Goal: Feedback & Contribution: Contribute content

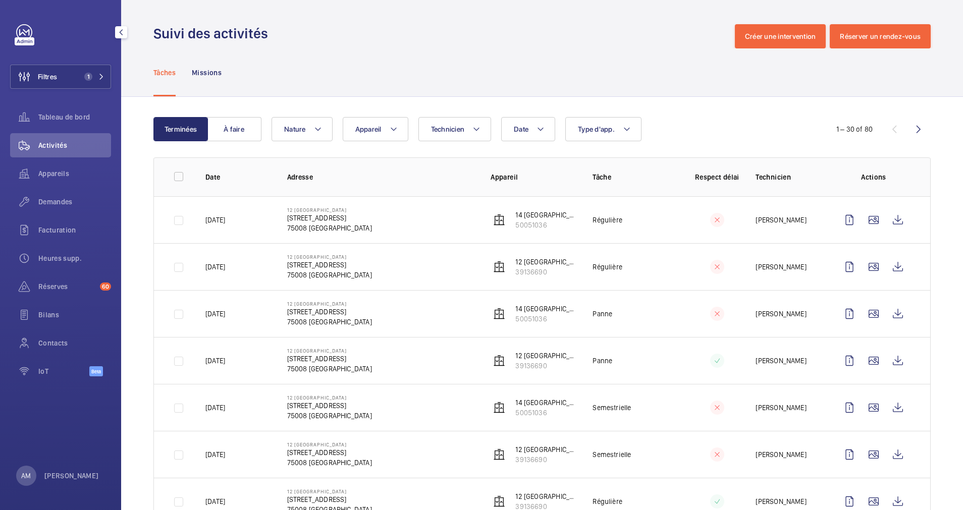
click at [94, 73] on span "1" at bounding box center [92, 77] width 24 height 8
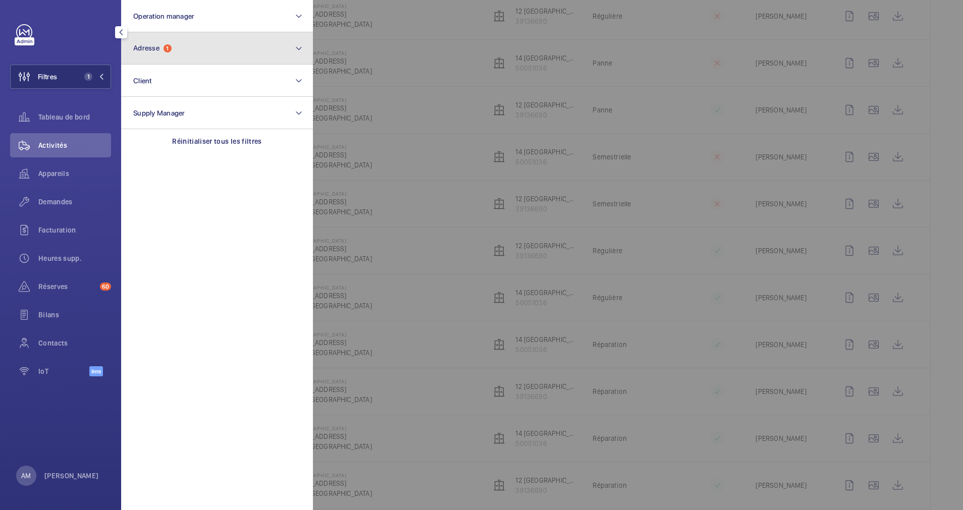
click at [155, 59] on button "Adresse 1" at bounding box center [217, 48] width 192 height 32
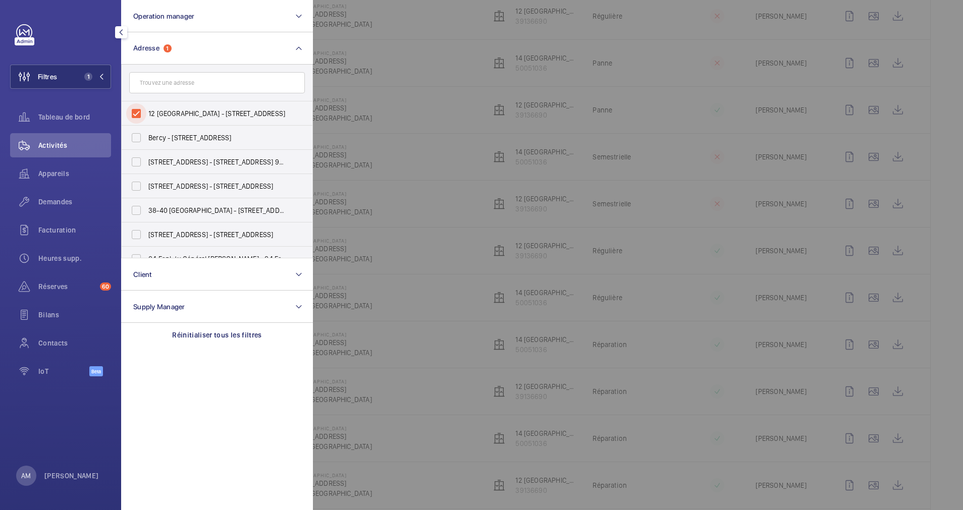
click at [145, 111] on input "12 [GEOGRAPHIC_DATA] - [STREET_ADDRESS]" at bounding box center [136, 113] width 20 height 20
checkbox input "false"
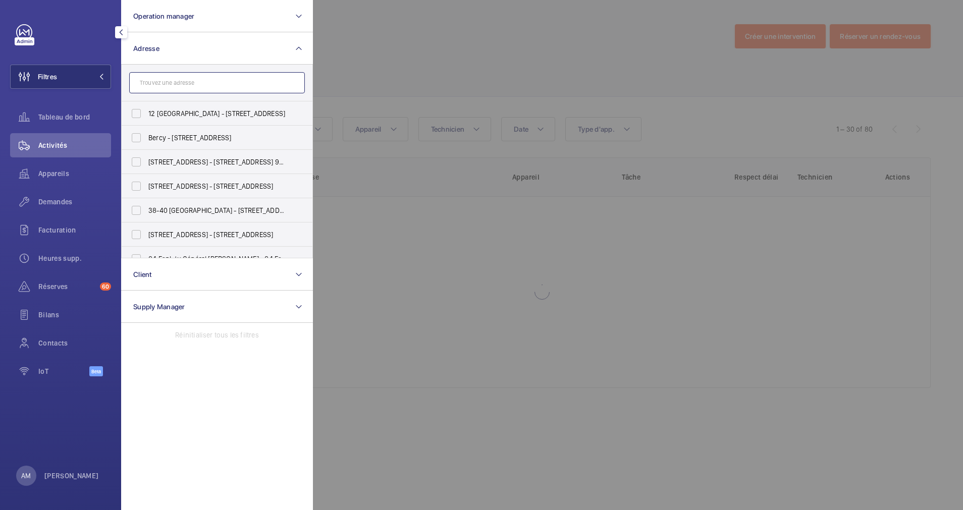
click at [190, 84] on input "text" at bounding box center [217, 82] width 176 height 21
paste input "37 bd malesherbes"
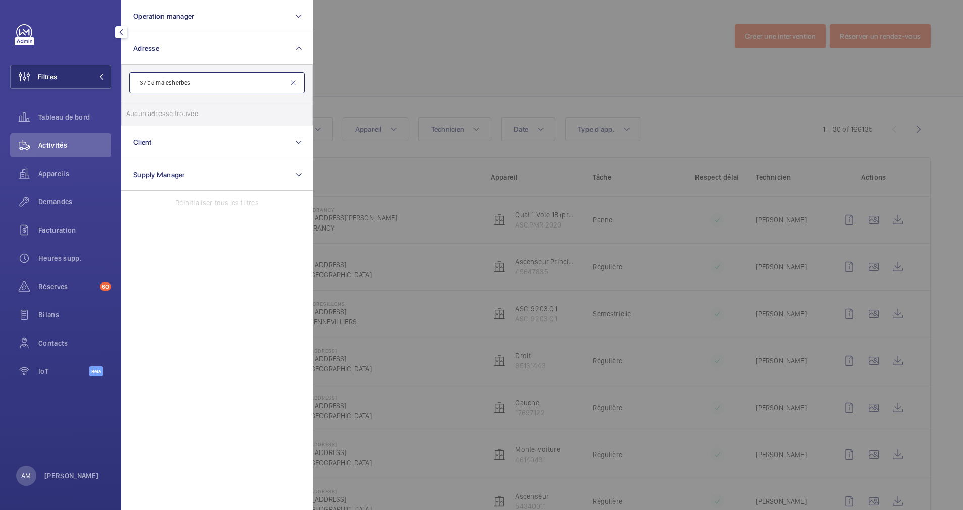
click at [152, 79] on input "37 bd malesherbes" at bounding box center [217, 82] width 176 height 21
type input "37 malesherbes"
click at [142, 114] on input "[STREET_ADDRESS][GEOGRAPHIC_DATA][STREET_ADDRESS]" at bounding box center [136, 113] width 20 height 20
checkbox input "true"
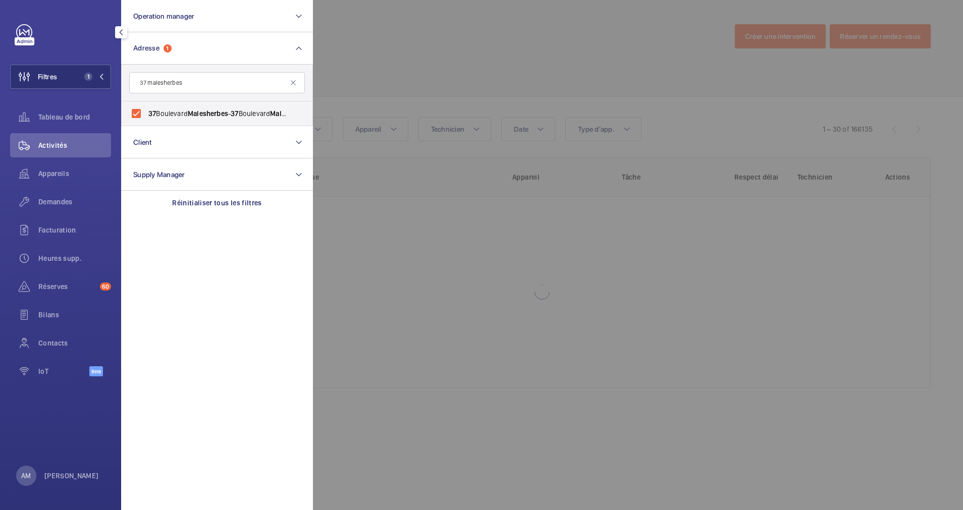
click at [438, 93] on div at bounding box center [794, 255] width 963 height 510
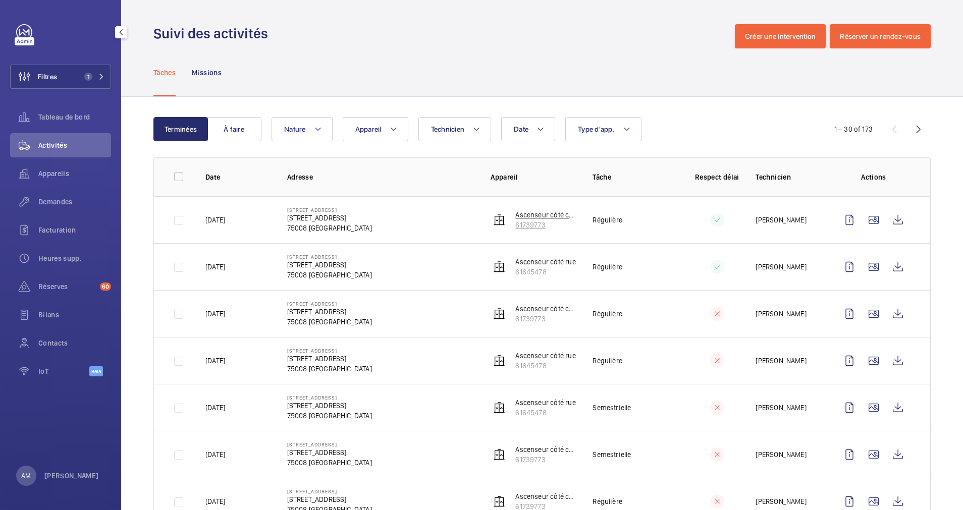
click at [515, 228] on p "61739773" at bounding box center [545, 225] width 61 height 10
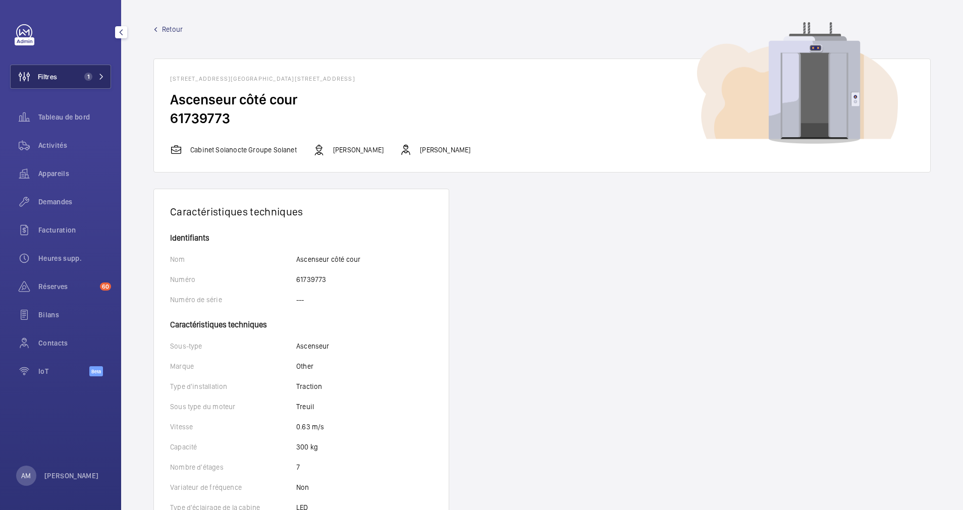
click at [104, 72] on button "Filtres 1" at bounding box center [60, 77] width 101 height 24
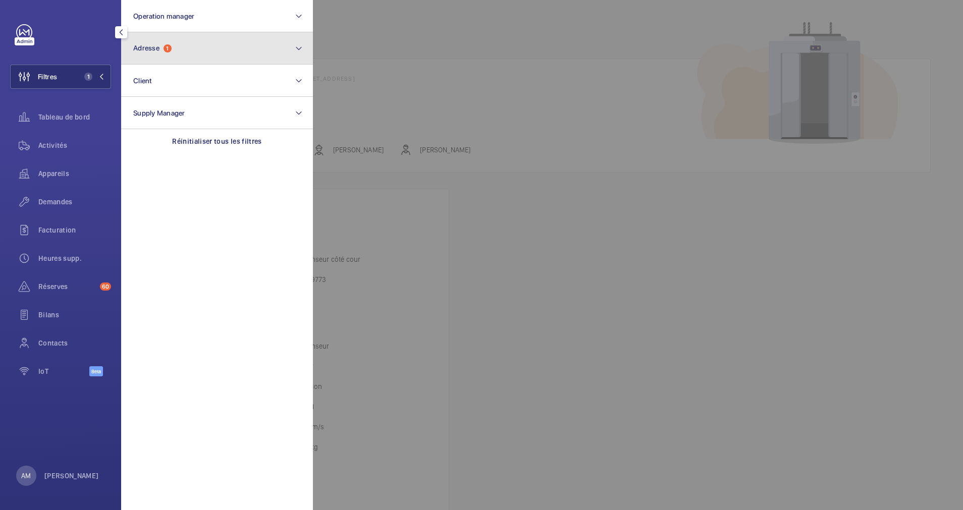
click at [219, 52] on button "Adresse 1" at bounding box center [217, 48] width 192 height 32
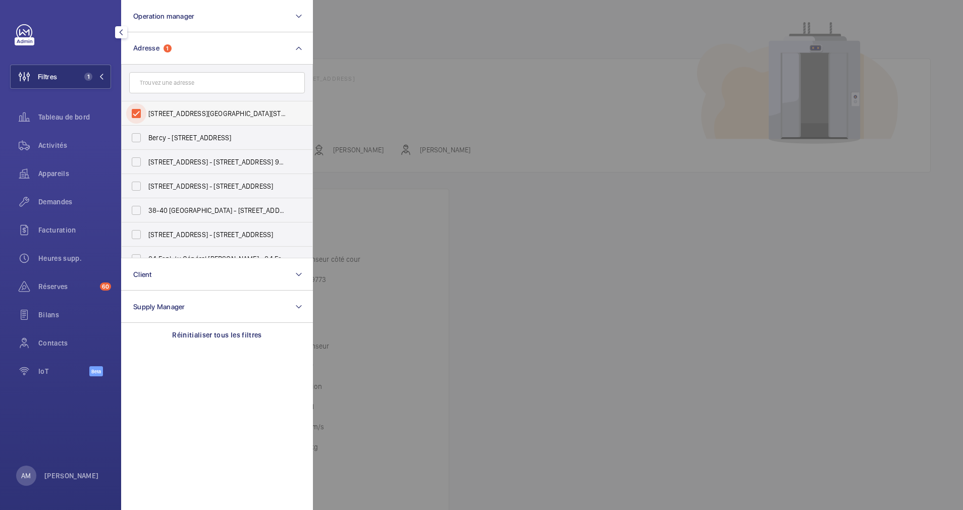
click at [141, 113] on input "[STREET_ADDRESS][GEOGRAPHIC_DATA][STREET_ADDRESS]" at bounding box center [136, 113] width 20 height 20
checkbox input "false"
paste input "[STREET_ADDRESS]"
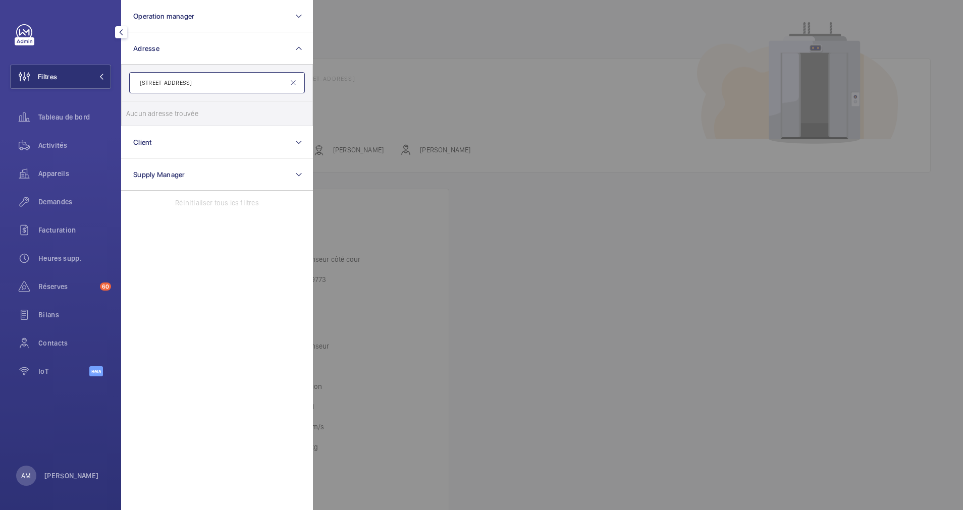
click at [148, 84] on input "[STREET_ADDRESS]" at bounding box center [217, 82] width 176 height 21
type input "[STREET_ADDRESS]"
click at [147, 108] on label "39 CHATEAUDUN - [STREET_ADDRESS]" at bounding box center [210, 113] width 176 height 24
click at [146, 108] on input "39 CHATEAUDUN - [STREET_ADDRESS]" at bounding box center [136, 113] width 20 height 20
checkbox input "true"
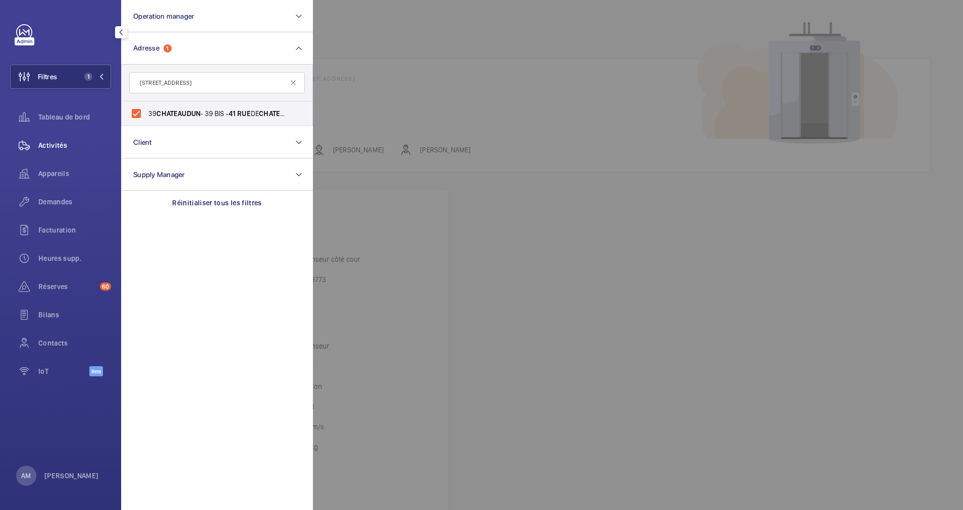
click at [51, 146] on span "Activités" at bounding box center [74, 145] width 73 height 10
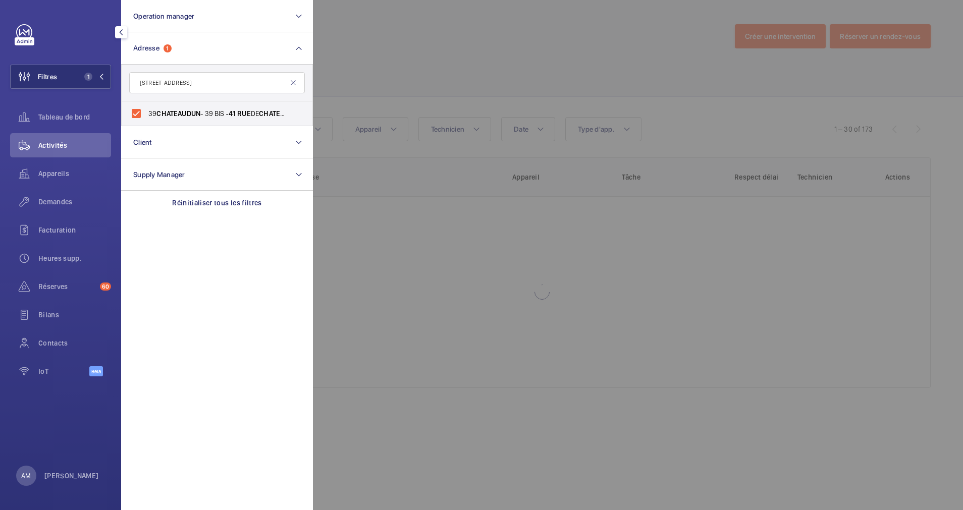
click at [497, 97] on div at bounding box center [794, 255] width 963 height 510
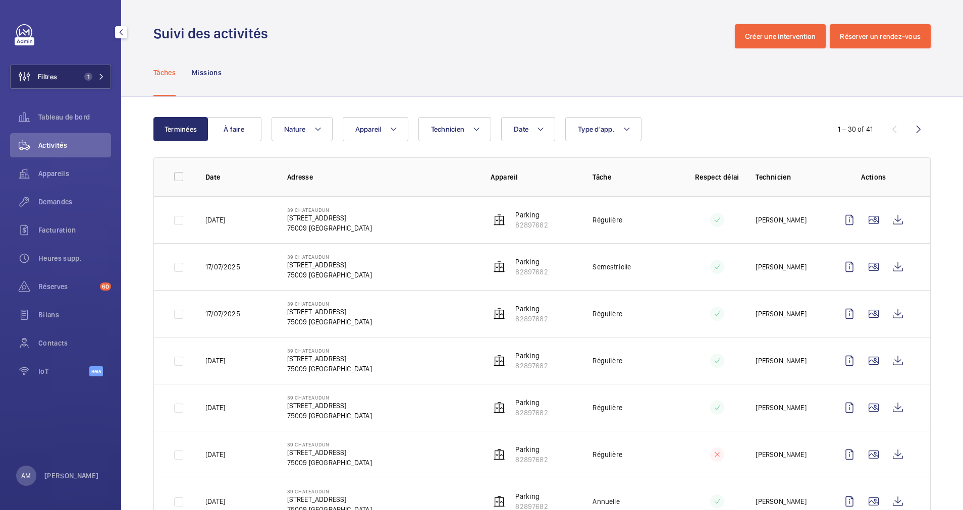
click at [102, 71] on button "Filtres 1" at bounding box center [60, 77] width 101 height 24
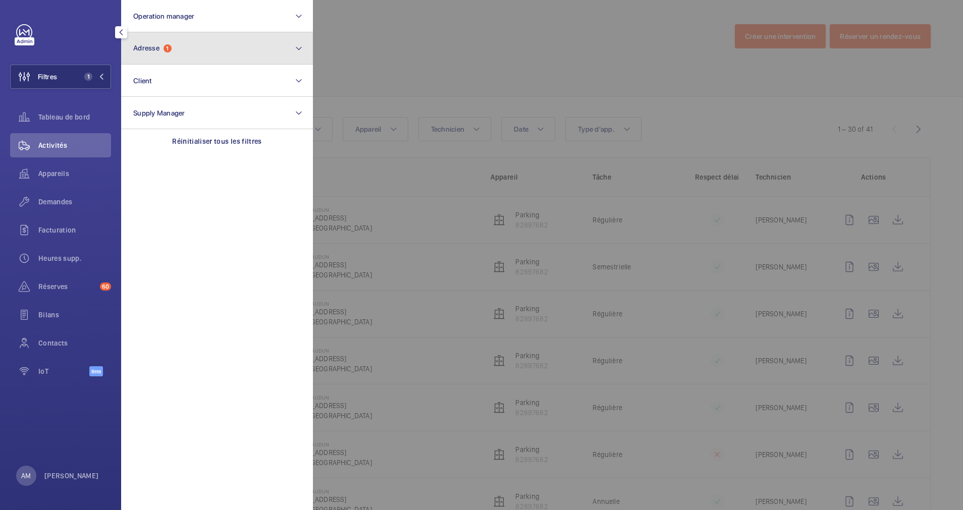
click at [209, 56] on button "Adresse 1" at bounding box center [217, 48] width 192 height 32
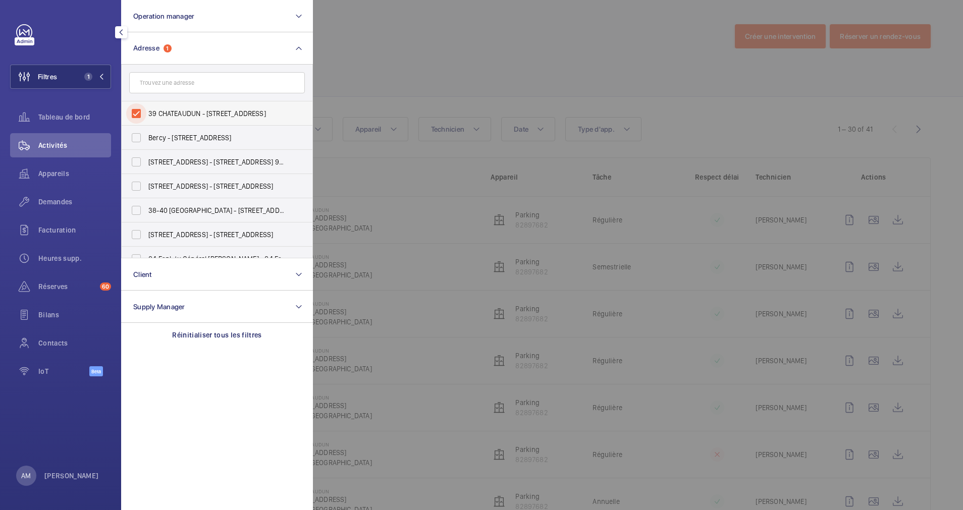
click at [133, 114] on input "39 CHATEAUDUN - [STREET_ADDRESS]" at bounding box center [136, 113] width 20 height 20
checkbox input "false"
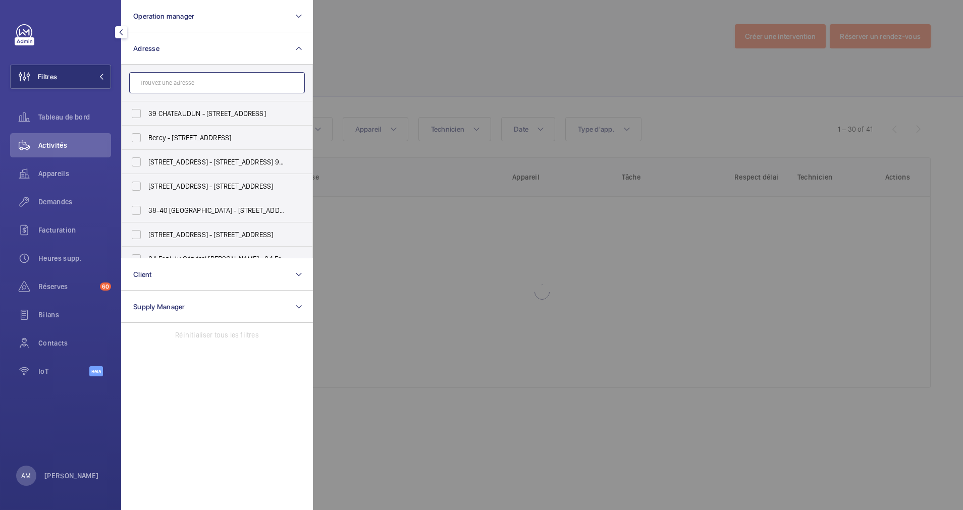
click at [183, 79] on input "text" at bounding box center [217, 82] width 176 height 21
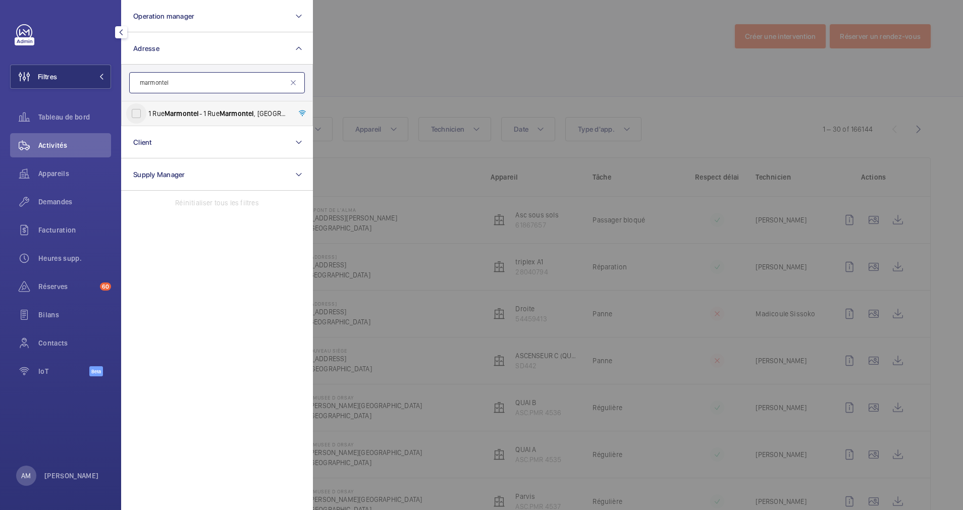
type input "marmontel"
click at [134, 108] on input "[STREET_ADDRESS]" at bounding box center [136, 113] width 20 height 20
checkbox input "true"
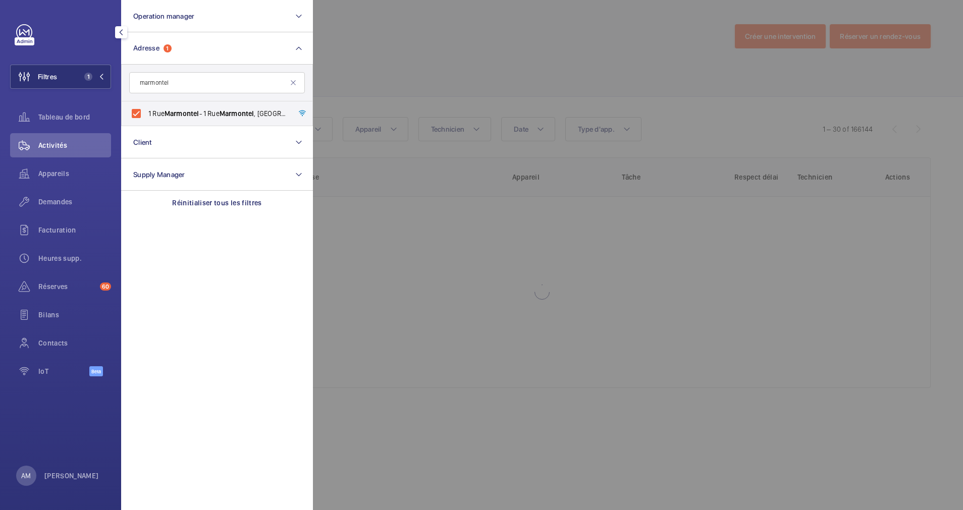
click at [378, 92] on div at bounding box center [794, 255] width 963 height 510
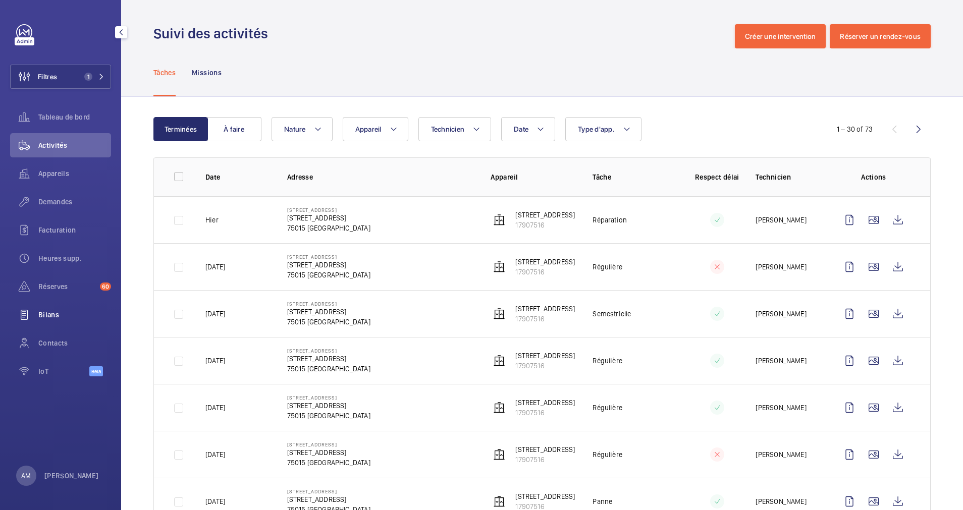
click at [55, 317] on span "Bilans" at bounding box center [74, 315] width 73 height 10
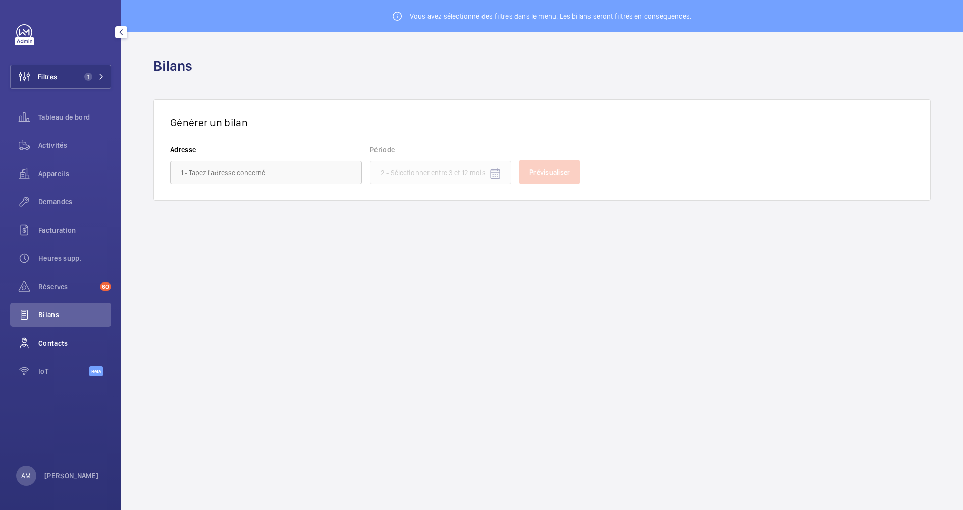
click at [60, 340] on span "Contacts" at bounding box center [74, 343] width 73 height 10
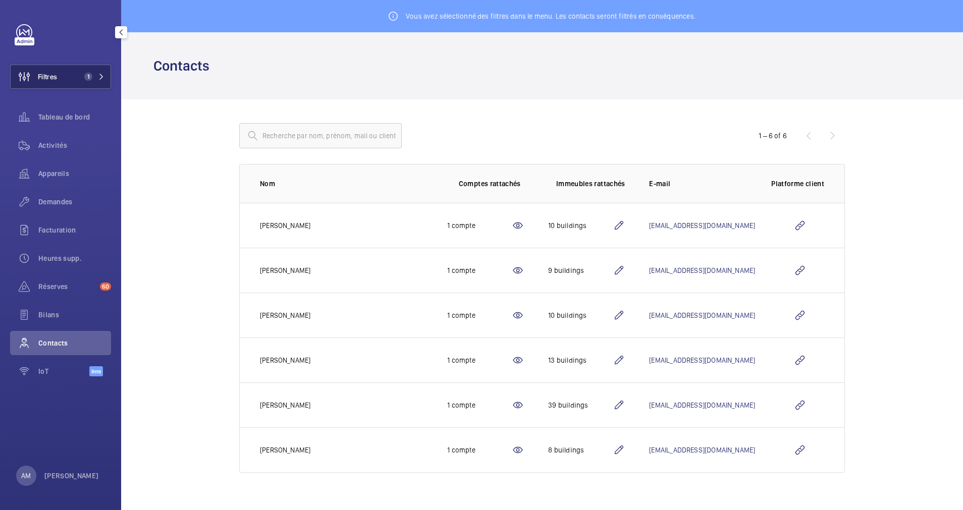
click at [104, 73] on button "Filtres 1" at bounding box center [60, 77] width 101 height 24
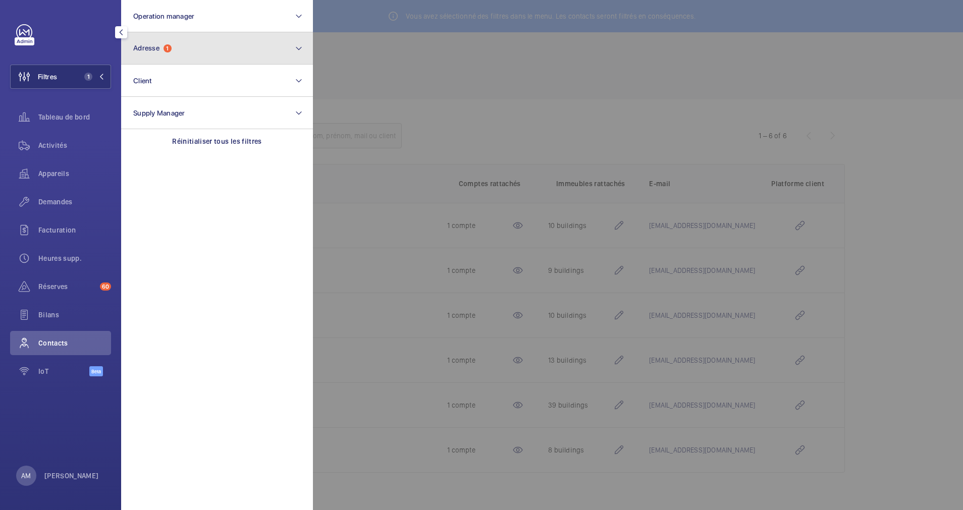
click at [183, 52] on button "Adresse 1" at bounding box center [217, 48] width 192 height 32
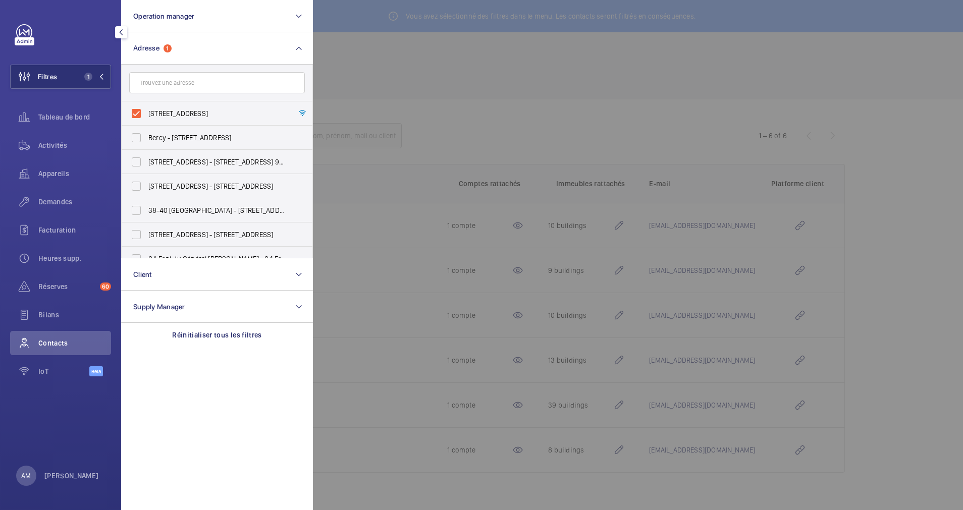
click at [371, 86] on div at bounding box center [794, 255] width 963 height 510
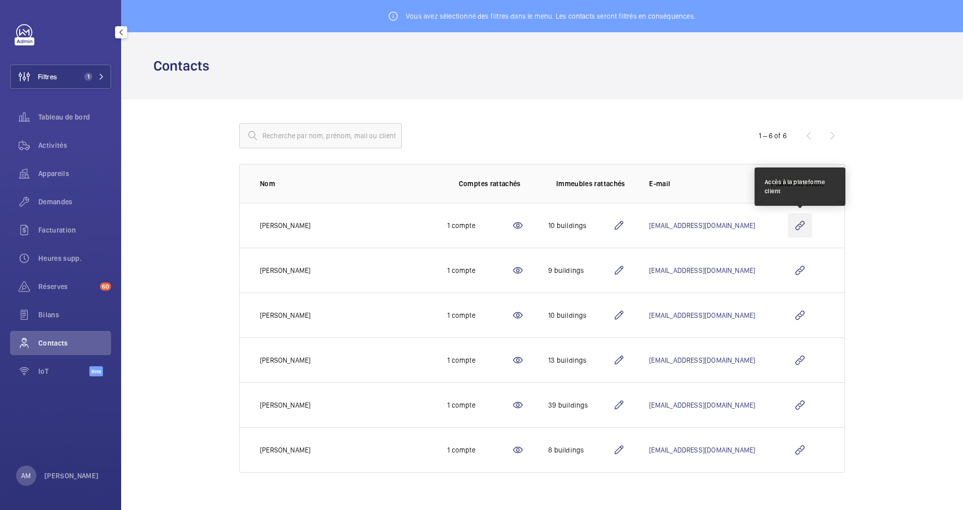
click at [804, 227] on wm-front-icon-button at bounding box center [800, 225] width 24 height 24
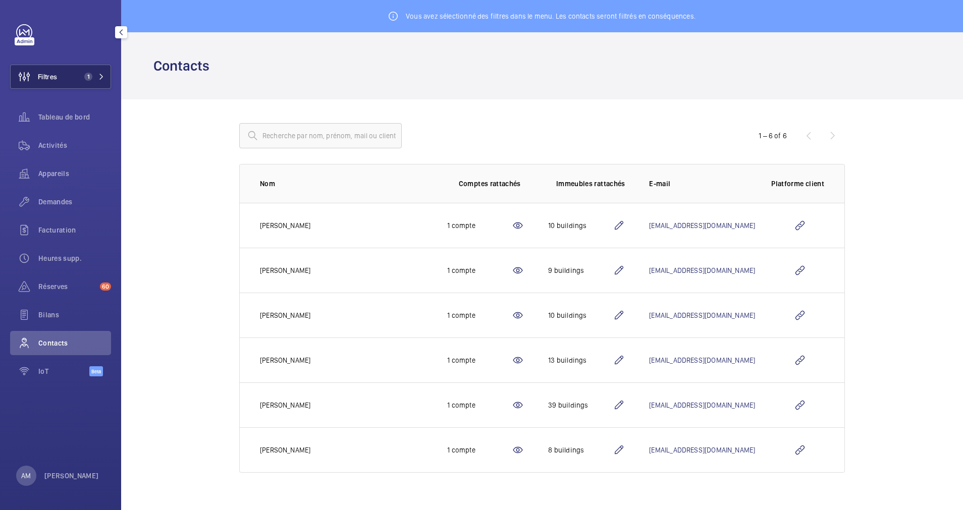
click at [93, 75] on span "1" at bounding box center [92, 77] width 24 height 8
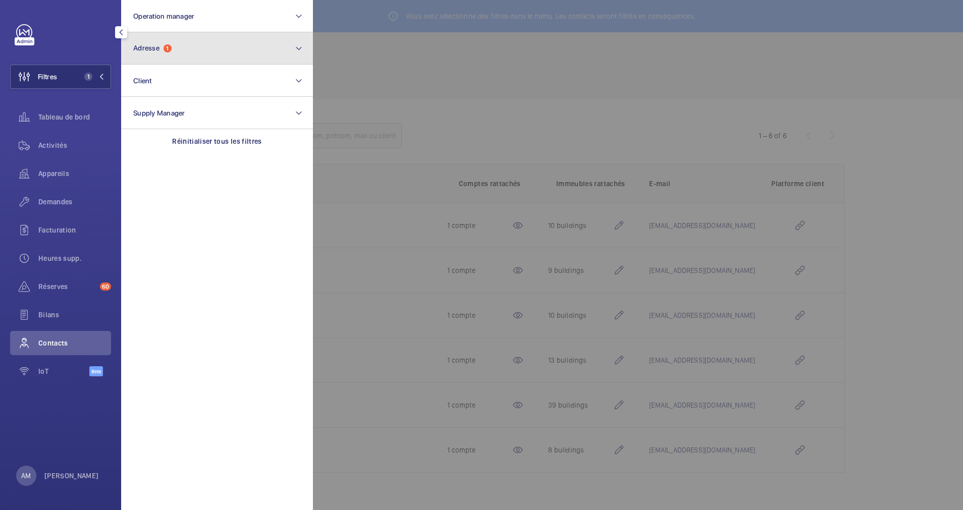
click at [173, 54] on button "Adresse 1" at bounding box center [217, 48] width 192 height 32
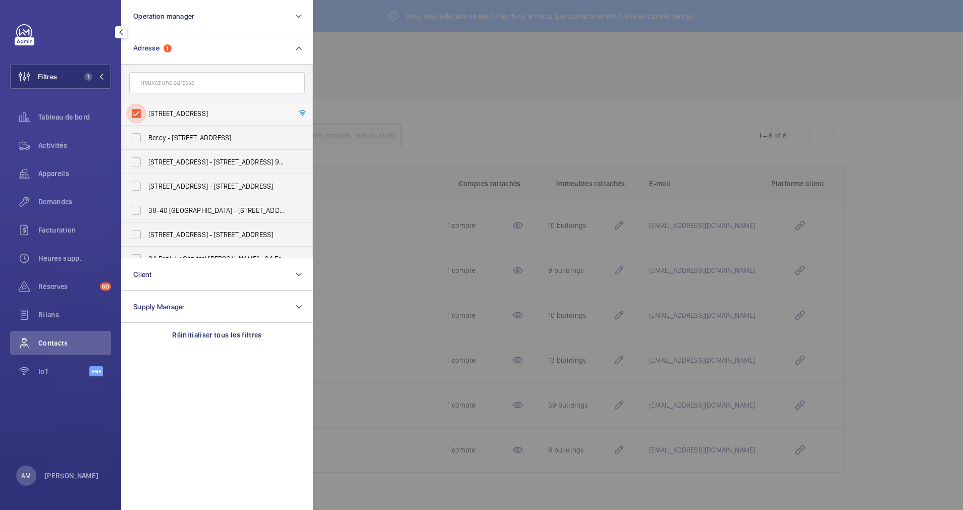
click at [137, 105] on input "[STREET_ADDRESS]" at bounding box center [136, 113] width 20 height 20
checkbox input "false"
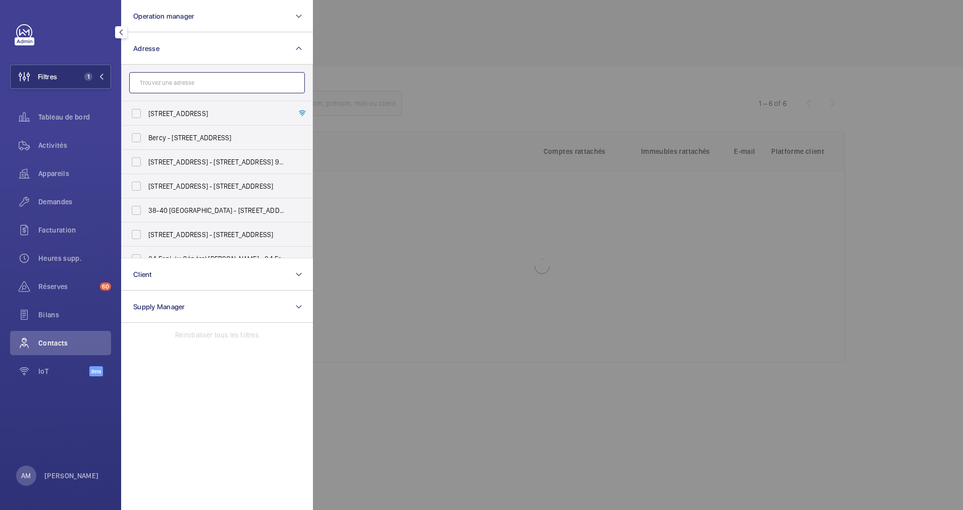
click at [174, 82] on input "text" at bounding box center [217, 82] width 176 height 21
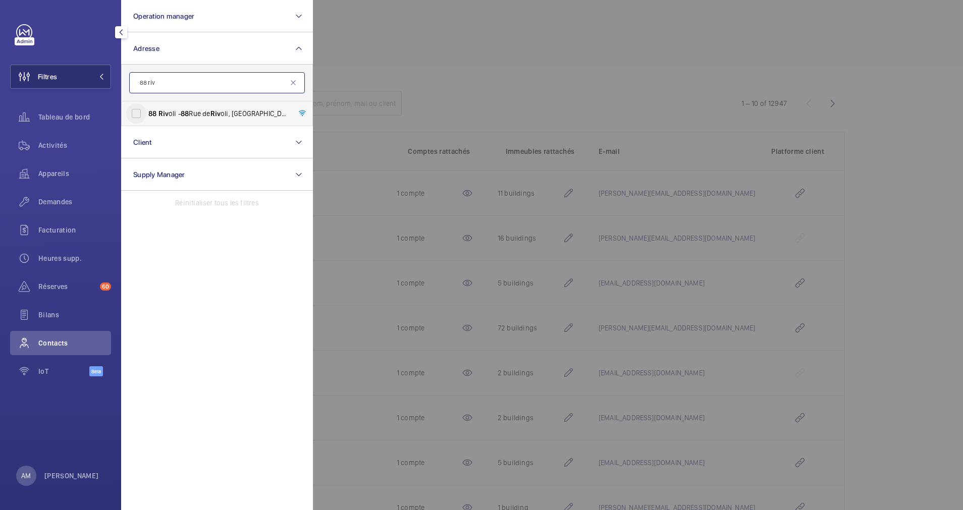
type input "88 riv"
click at [142, 112] on input "88 Riv oli - [STREET_ADDRESS]" at bounding box center [136, 113] width 20 height 20
checkbox input "true"
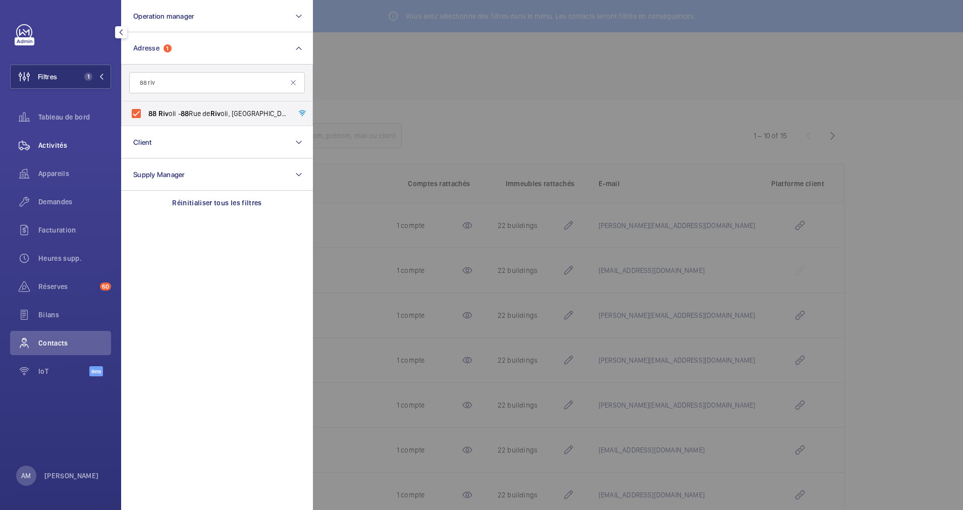
click at [56, 145] on span "Activités" at bounding box center [74, 145] width 73 height 10
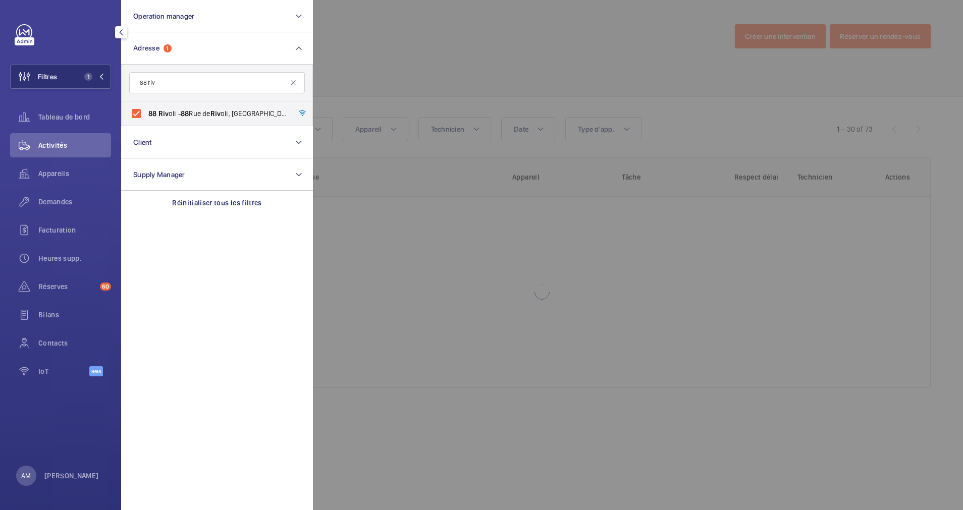
click at [387, 64] on div at bounding box center [794, 255] width 963 height 510
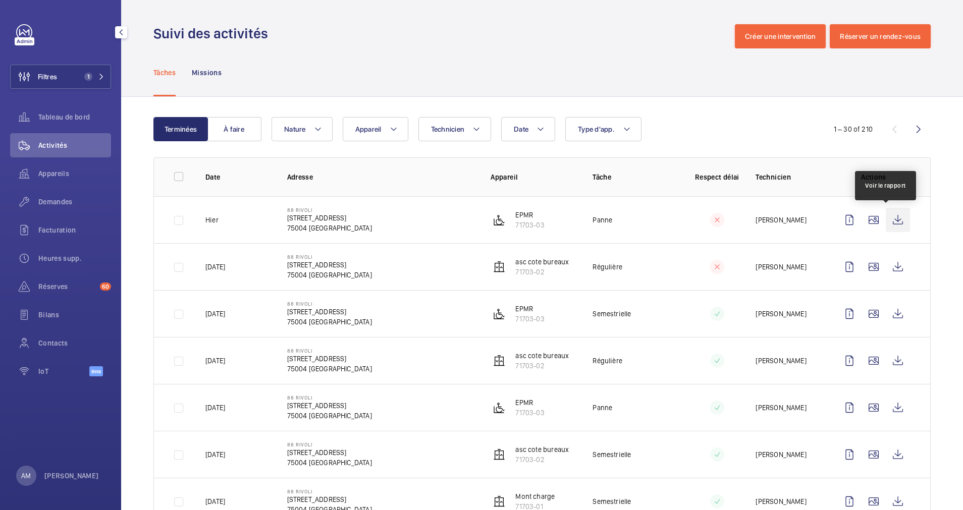
click at [886, 217] on wm-front-icon-button at bounding box center [898, 220] width 24 height 24
click at [53, 205] on span "Demandes" at bounding box center [74, 202] width 73 height 10
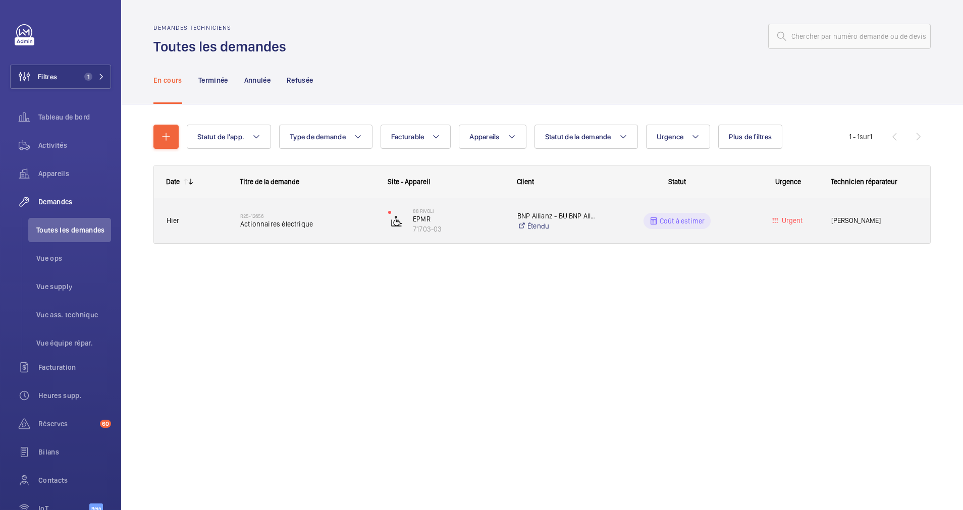
click at [314, 217] on h2 "R25-12656" at bounding box center [307, 216] width 135 height 6
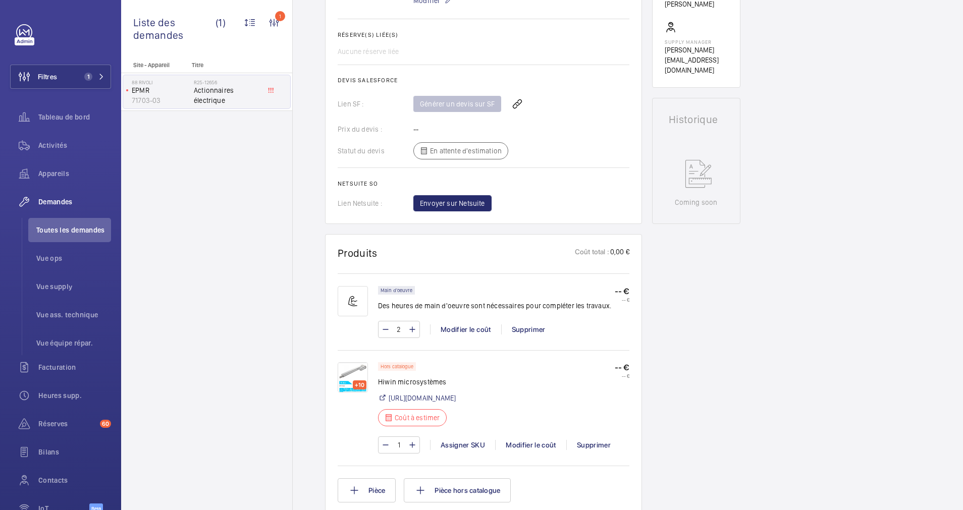
scroll to position [445, 0]
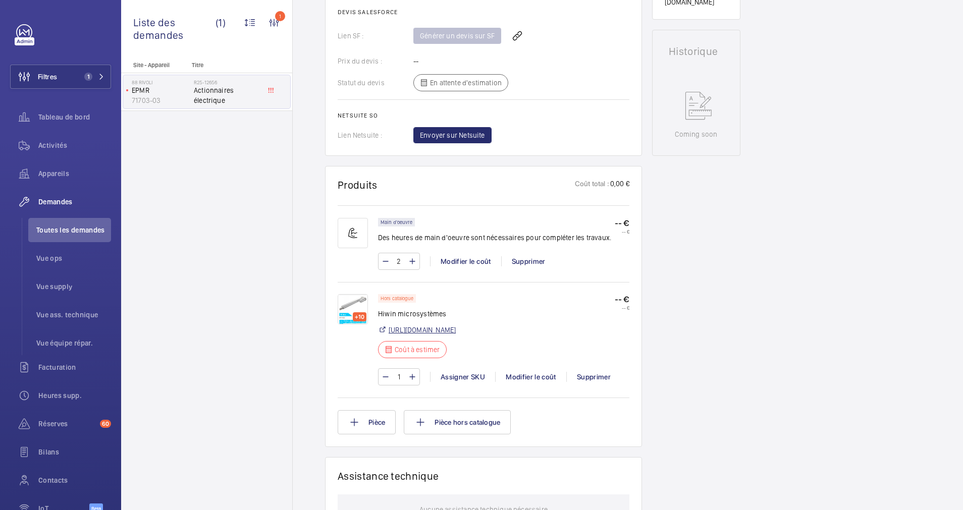
click at [456, 327] on link "[URL][DOMAIN_NAME]" at bounding box center [422, 330] width 67 height 10
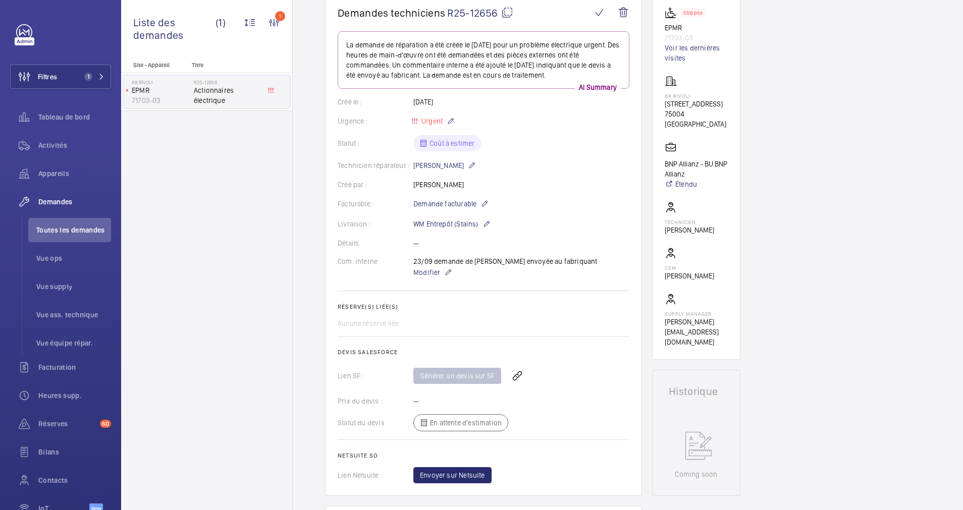
scroll to position [68, 0]
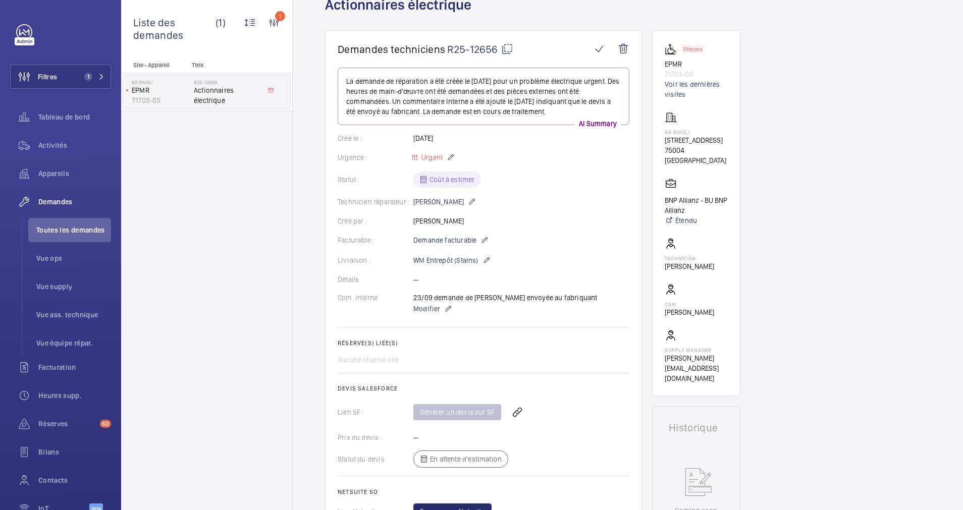
click at [506, 46] on mat-icon at bounding box center [507, 49] width 12 height 12
click at [103, 79] on button "Filtres 1" at bounding box center [60, 77] width 101 height 24
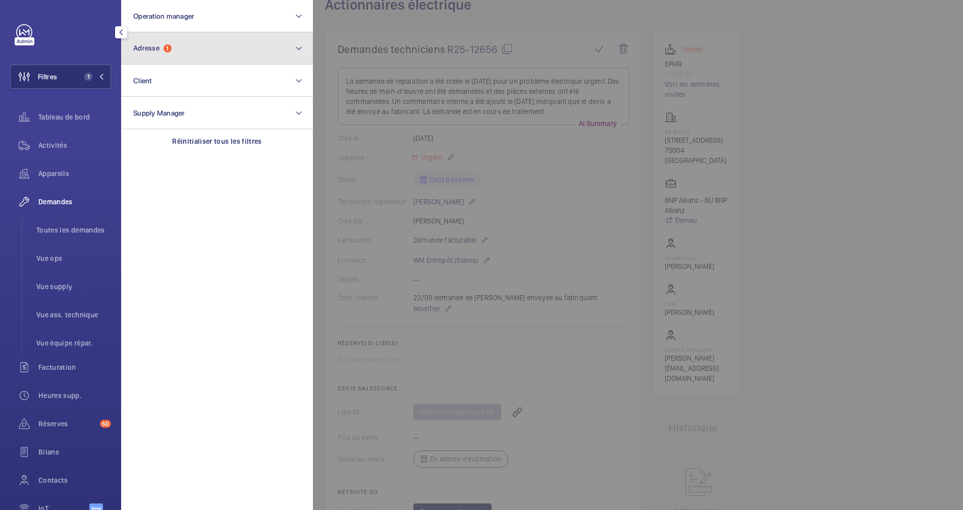
click at [208, 43] on button "Adresse 1" at bounding box center [217, 48] width 192 height 32
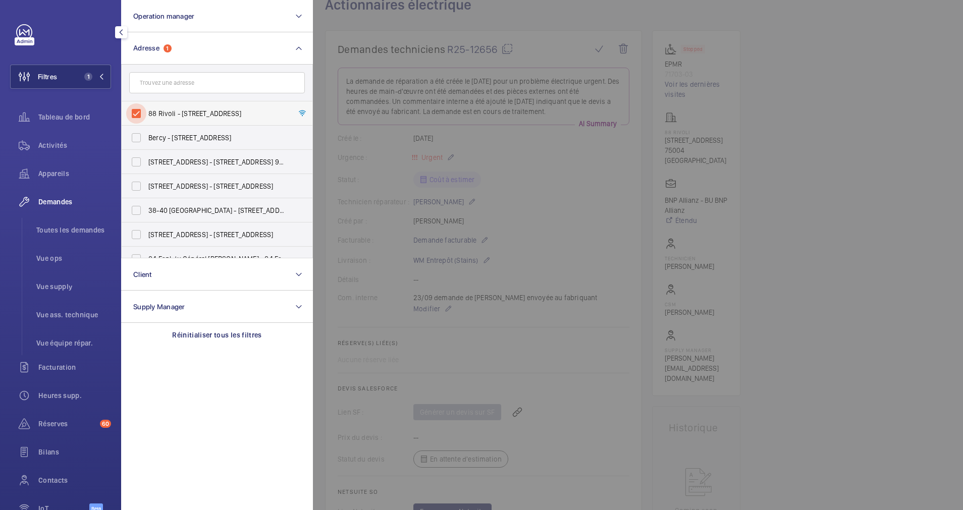
click at [135, 117] on input "88 Rivoli - [STREET_ADDRESS]" at bounding box center [136, 113] width 20 height 20
checkbox input "false"
click at [165, 79] on input "text" at bounding box center [217, 82] width 176 height 21
paste input "[STREET_ADDRESS][PERSON_NAME]"
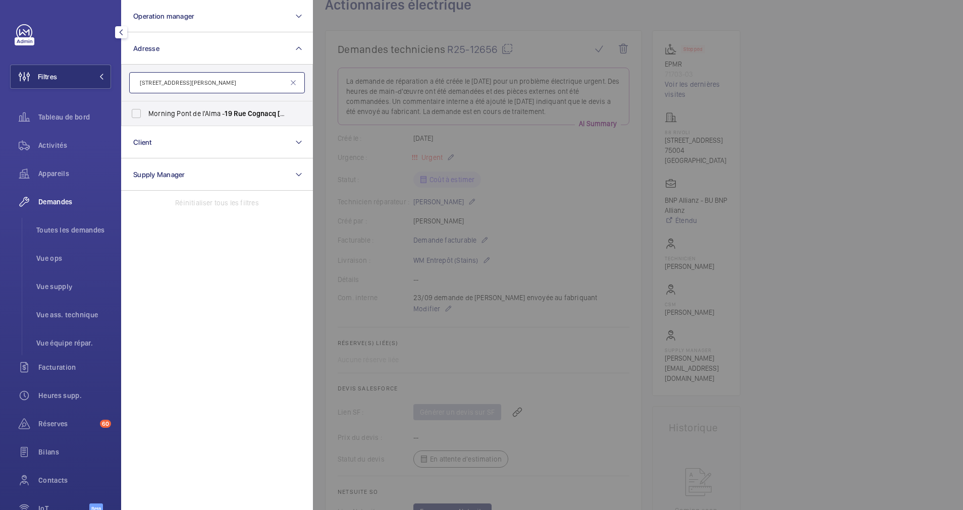
type input "[STREET_ADDRESS][PERSON_NAME]"
click at [171, 100] on form "[STREET_ADDRESS][PERSON_NAME]" at bounding box center [217, 83] width 191 height 37
click at [142, 112] on input "Morning [GEOGRAPHIC_DATA] - [STREET_ADDRESS][PERSON_NAME]" at bounding box center [136, 113] width 20 height 20
checkbox input "true"
click at [65, 141] on span "Activités" at bounding box center [74, 145] width 73 height 10
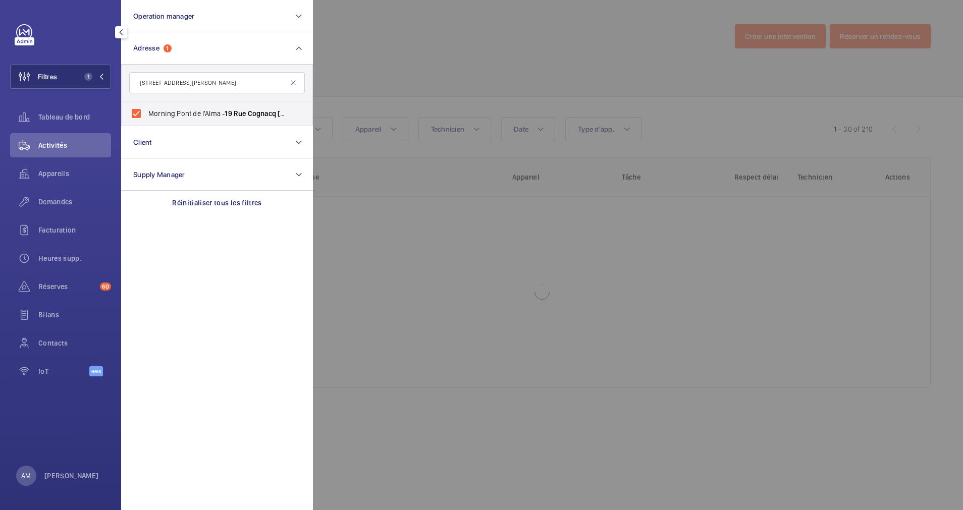
click at [88, 34] on div at bounding box center [63, 32] width 95 height 16
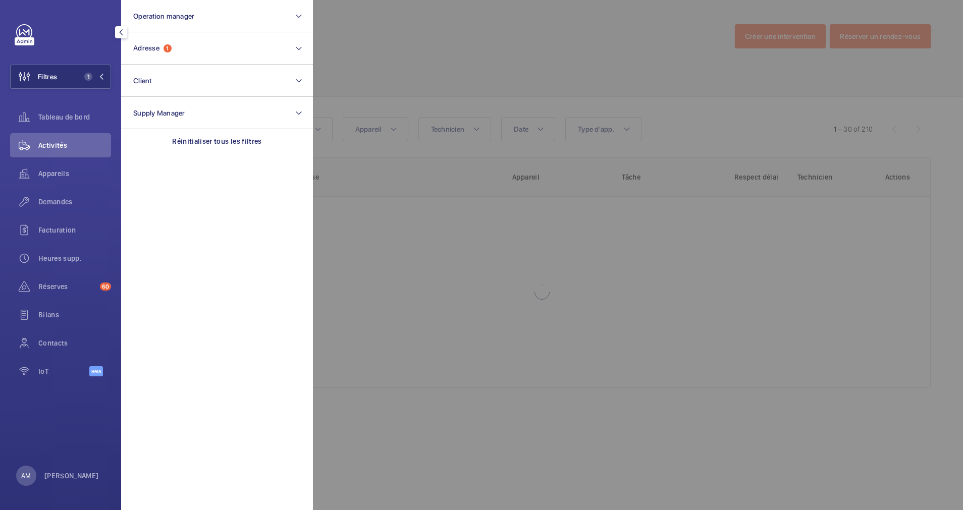
click at [437, 56] on div at bounding box center [794, 255] width 963 height 510
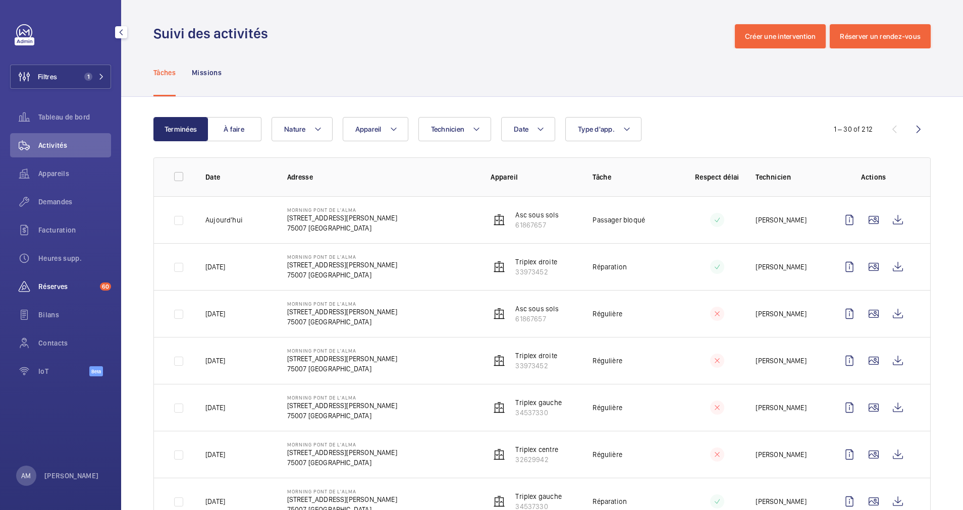
click at [51, 283] on span "Réserves" at bounding box center [67, 287] width 58 height 10
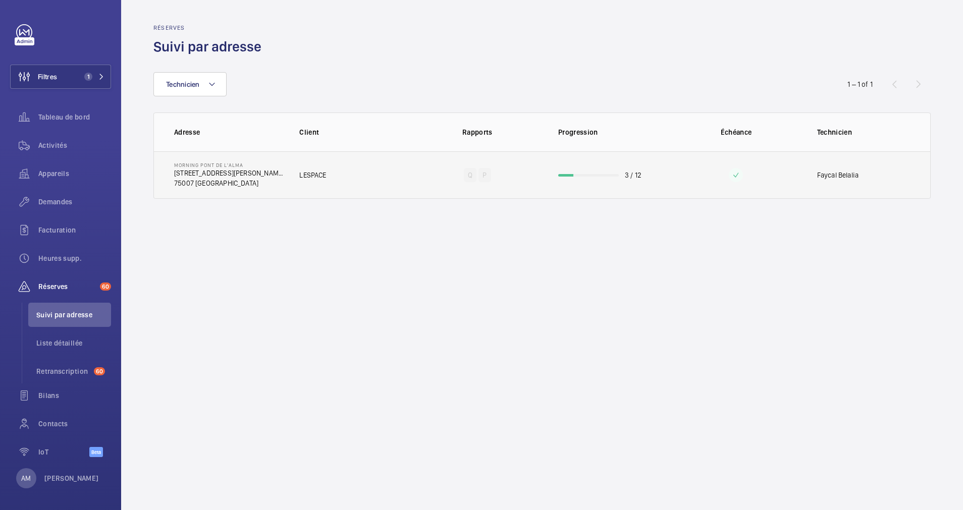
click at [586, 176] on wm-front-progress-bar at bounding box center [588, 175] width 61 height 3
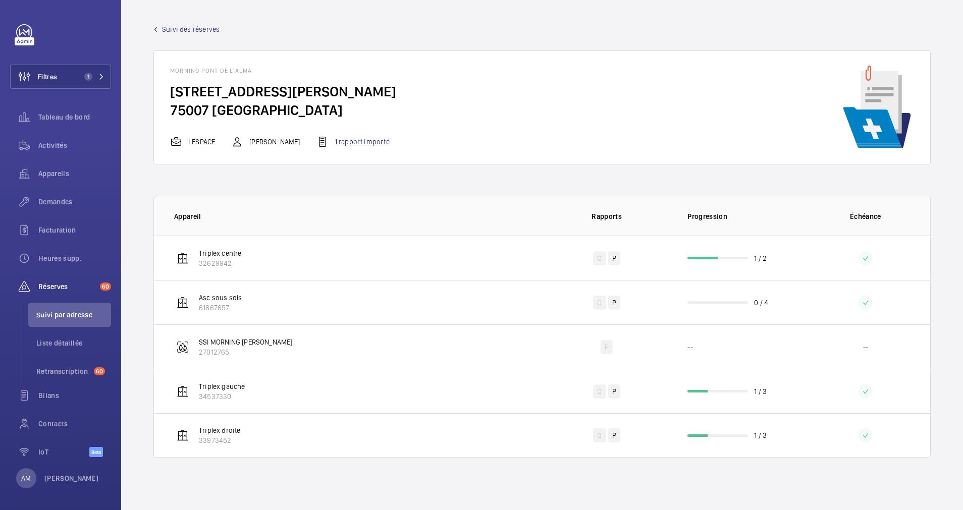
click at [390, 141] on div "1 rapport importé" at bounding box center [352, 142] width 73 height 12
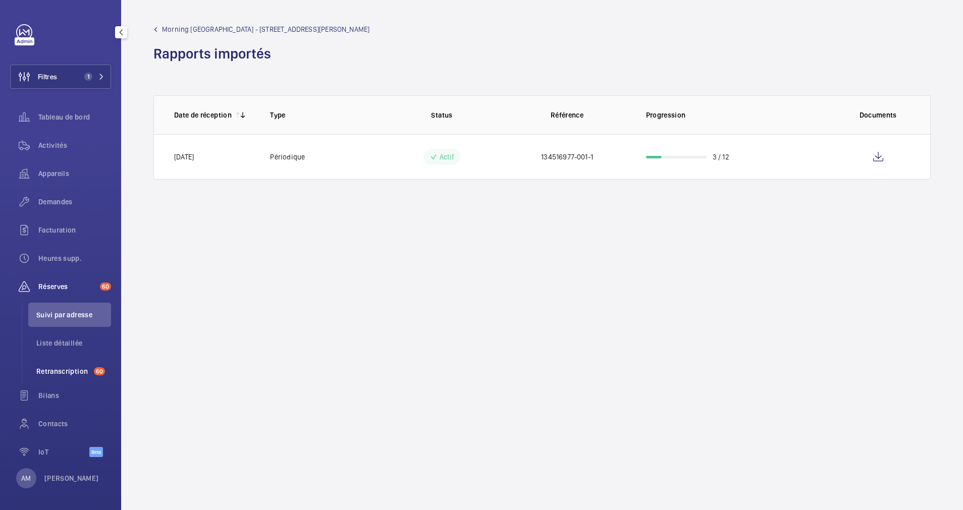
click at [67, 369] on span "Retranscription" at bounding box center [62, 371] width 53 height 10
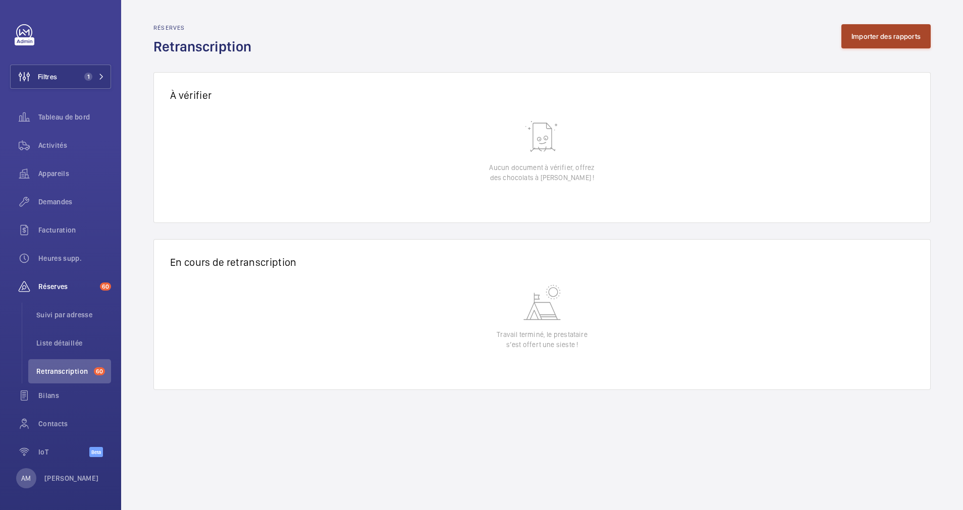
click at [872, 40] on button "Importer des rapports" at bounding box center [885, 36] width 89 height 24
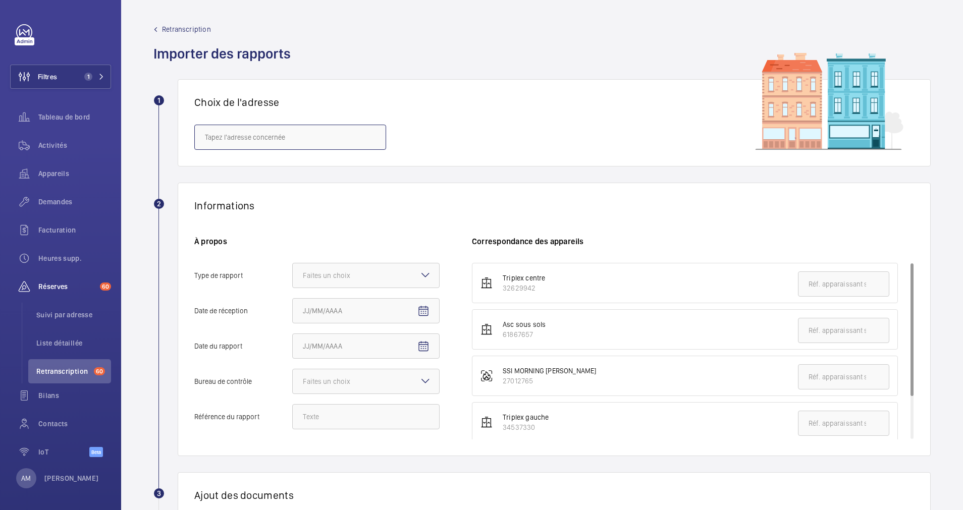
click at [355, 143] on input "text" at bounding box center [290, 137] width 192 height 25
click at [292, 171] on span "Morning [GEOGRAPHIC_DATA] - [STREET_ADDRESS][PERSON_NAME]" at bounding box center [290, 167] width 171 height 10
type input "Morning [GEOGRAPHIC_DATA] - [STREET_ADDRESS][PERSON_NAME]"
click at [367, 270] on div "Faites un choix" at bounding box center [339, 275] width 73 height 10
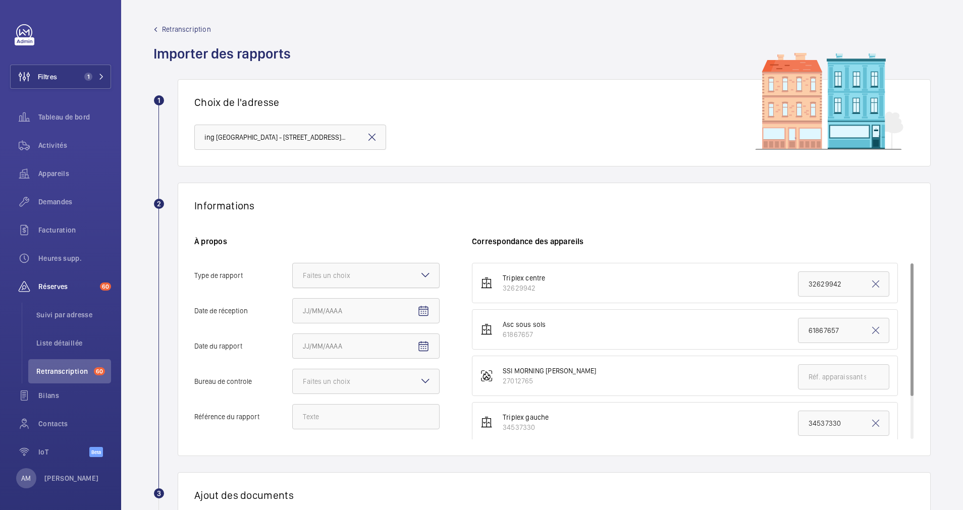
click at [293, 270] on input "Type de rapport Faites un choix" at bounding box center [293, 275] width 0 height 24
click at [316, 299] on div "Périodique" at bounding box center [366, 306] width 146 height 25
click at [293, 288] on input "Type de rapport Faites un choix Périodique Quinquennal Audit" at bounding box center [293, 275] width 0 height 24
click at [424, 307] on mat-icon "Open calendar" at bounding box center [423, 311] width 12 height 12
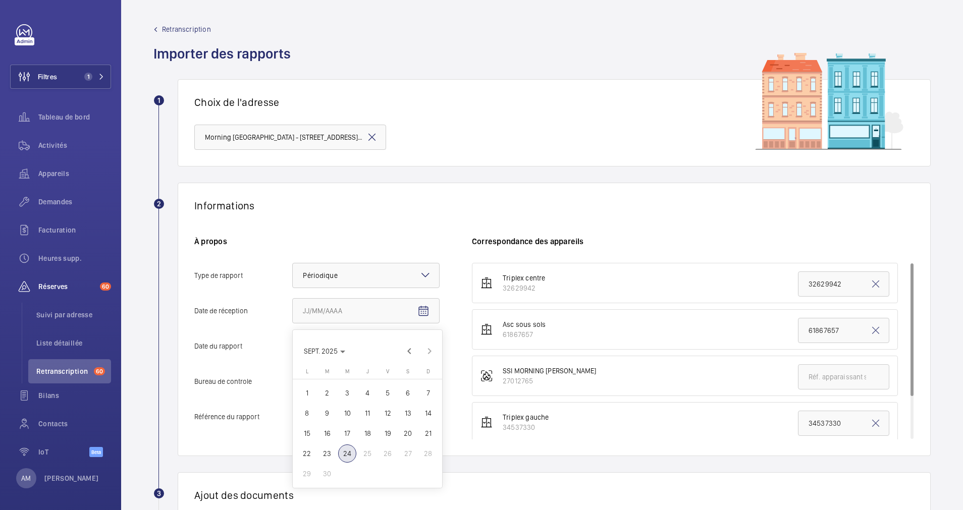
click at [331, 452] on span "23" at bounding box center [327, 454] width 18 height 18
type input "[DATE]"
click at [420, 344] on mat-icon "Open calendar" at bounding box center [423, 347] width 12 height 12
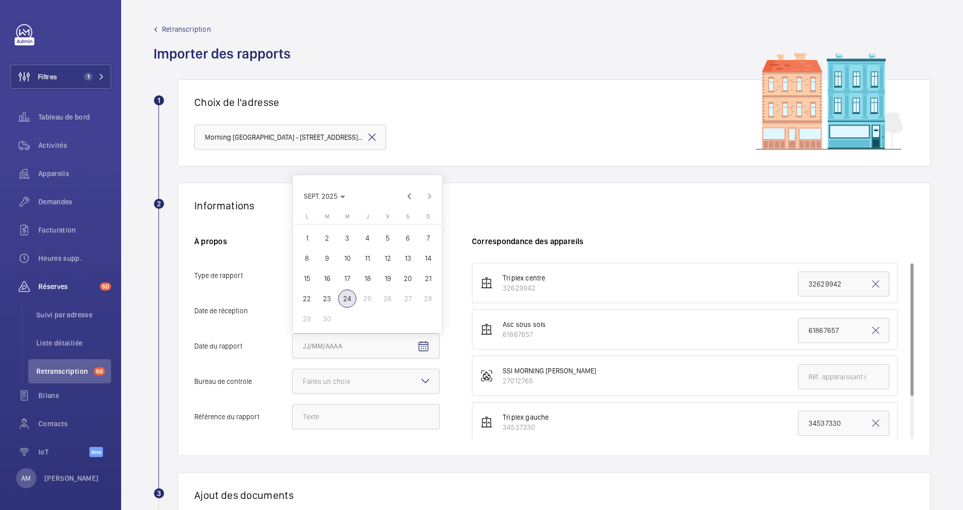
click at [349, 256] on span "10" at bounding box center [347, 258] width 18 height 18
type input "[DATE]"
click at [392, 375] on div at bounding box center [366, 381] width 146 height 24
click at [293, 375] on input "Bureau de controle Faites un choix Veritas Autre" at bounding box center [293, 381] width 0 height 24
click at [327, 437] on span "Autre" at bounding box center [366, 437] width 126 height 10
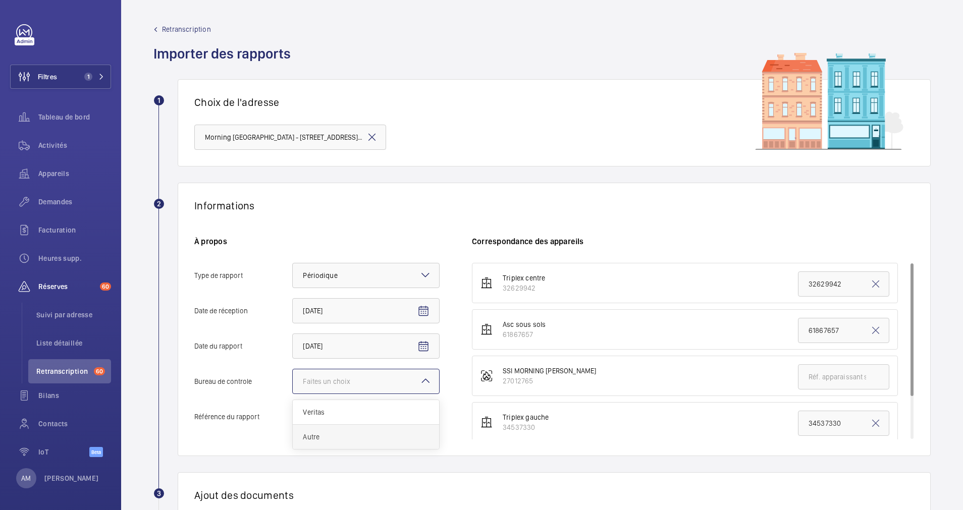
click at [293, 394] on input "Bureau de controle Faites un choix Veritas Autre" at bounding box center [293, 381] width 0 height 24
click at [355, 411] on input "Référence du rapport" at bounding box center [365, 416] width 147 height 25
paste input "38840/25/12342"
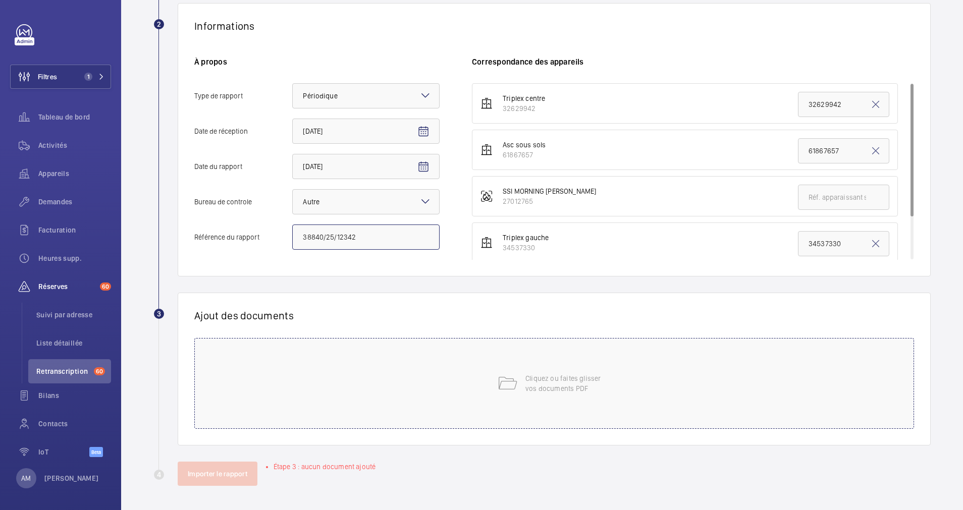
type input "38840/25/12342"
click at [519, 370] on div "Cliquez ou faites glisser vos documents PDF" at bounding box center [554, 383] width 720 height 91
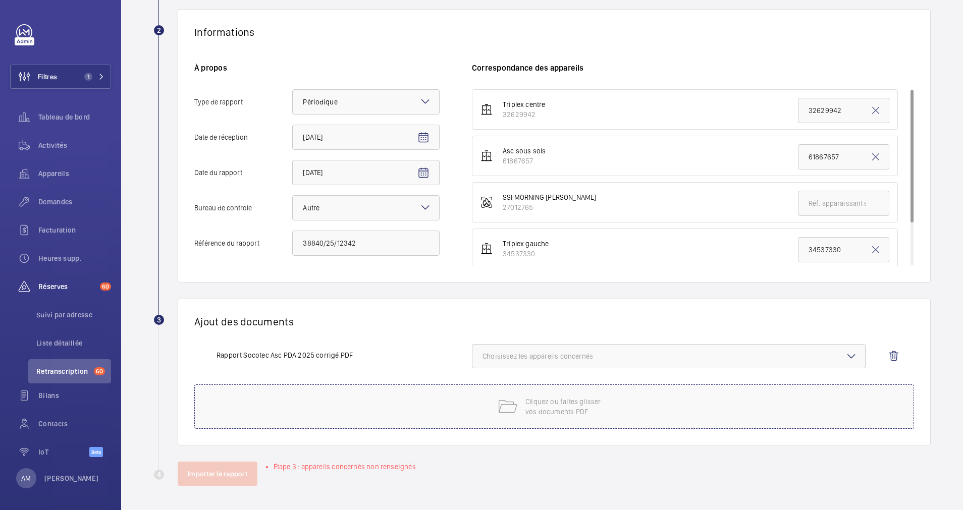
scroll to position [174, 0]
click at [706, 349] on button "Choisissez les appareils concernés" at bounding box center [669, 356] width 394 height 24
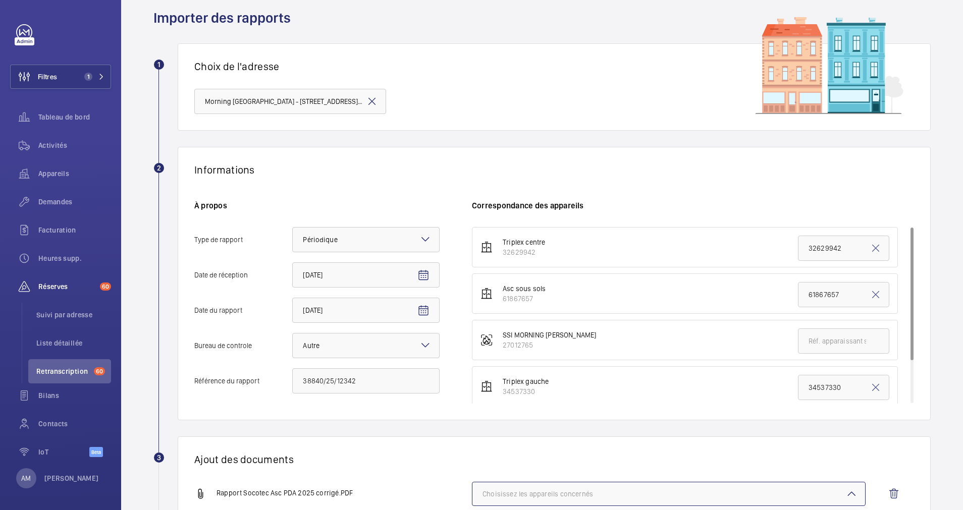
scroll to position [34, 0]
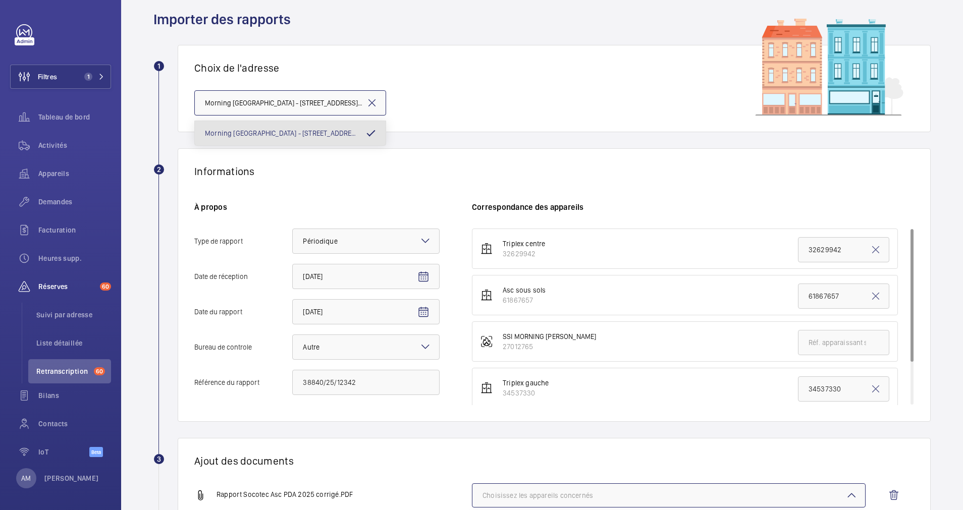
click at [320, 106] on input "Morning [GEOGRAPHIC_DATA] - [STREET_ADDRESS][PERSON_NAME]" at bounding box center [290, 102] width 192 height 25
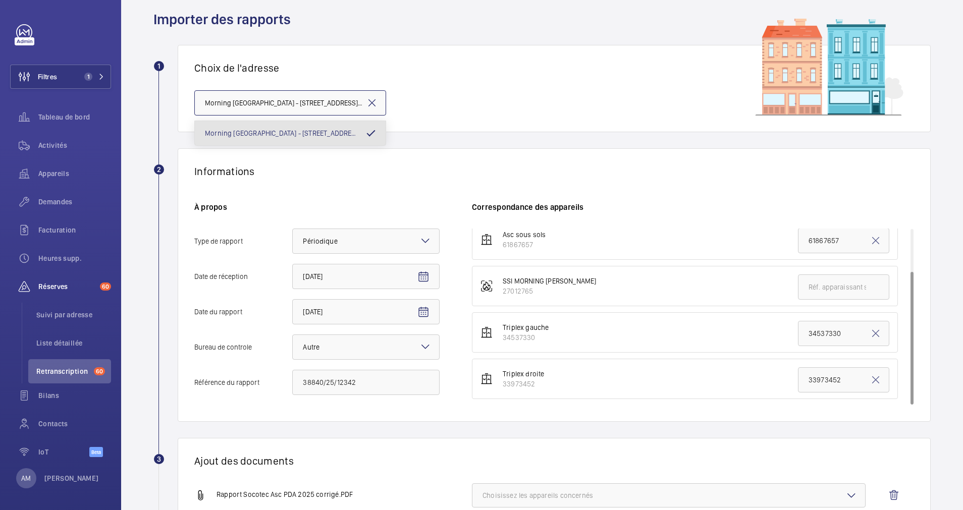
scroll to position [174, 0]
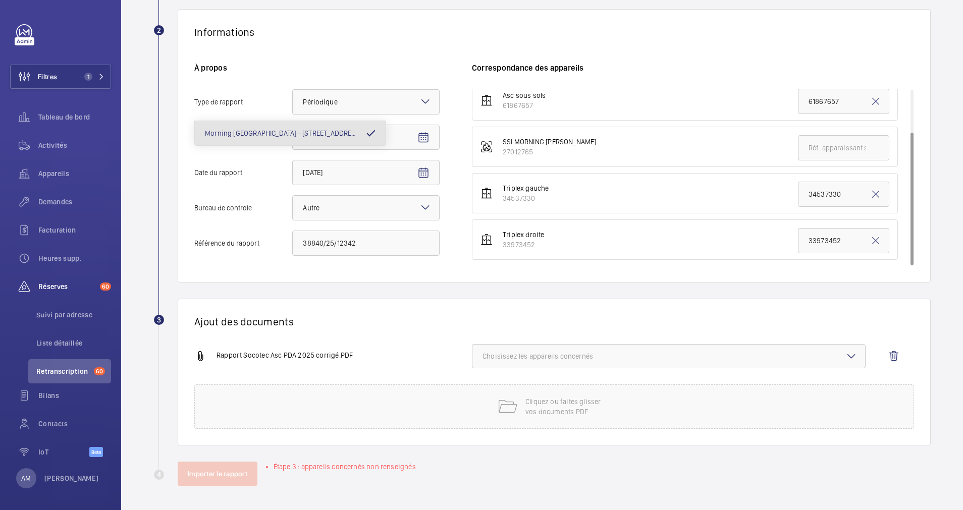
click at [518, 355] on span "Choisissez les appareils concernés" at bounding box center [668, 356] width 372 height 10
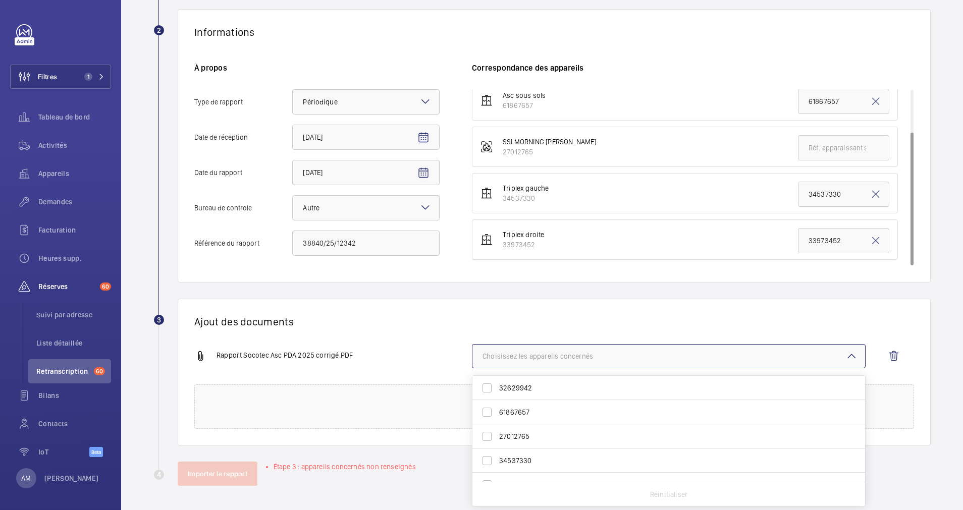
click at [518, 385] on span "32629942" at bounding box center [669, 388] width 341 height 10
click at [497, 385] on input "32629942" at bounding box center [487, 388] width 20 height 20
checkbox input "true"
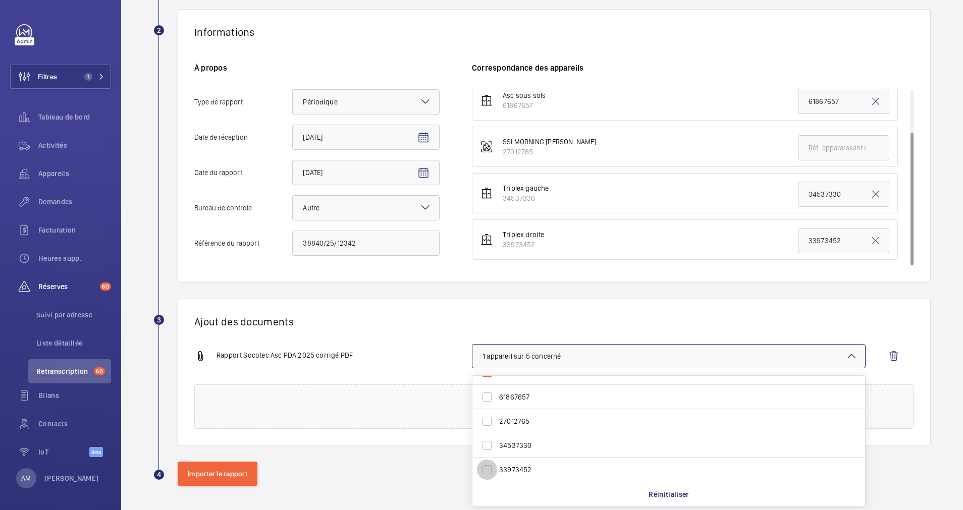
click at [492, 469] on input "33973452" at bounding box center [487, 470] width 20 height 20
checkbox input "true"
click at [451, 348] on div "Rapport Socotec Asc PDA 2025 corrigé.PDF 2 appareils sur 5 concernés 32629942 6…" at bounding box center [549, 364] width 711 height 40
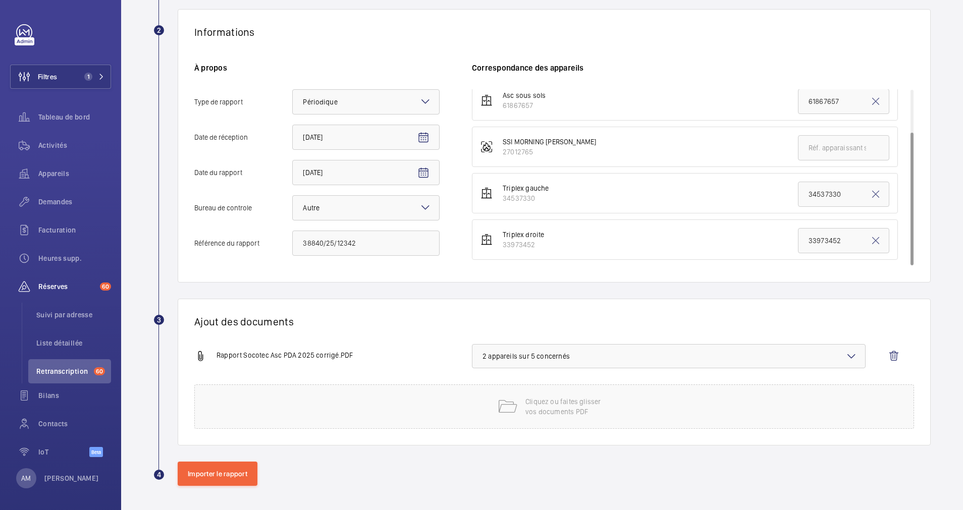
click at [608, 355] on span "2 appareils sur 5 concernés" at bounding box center [668, 356] width 372 height 10
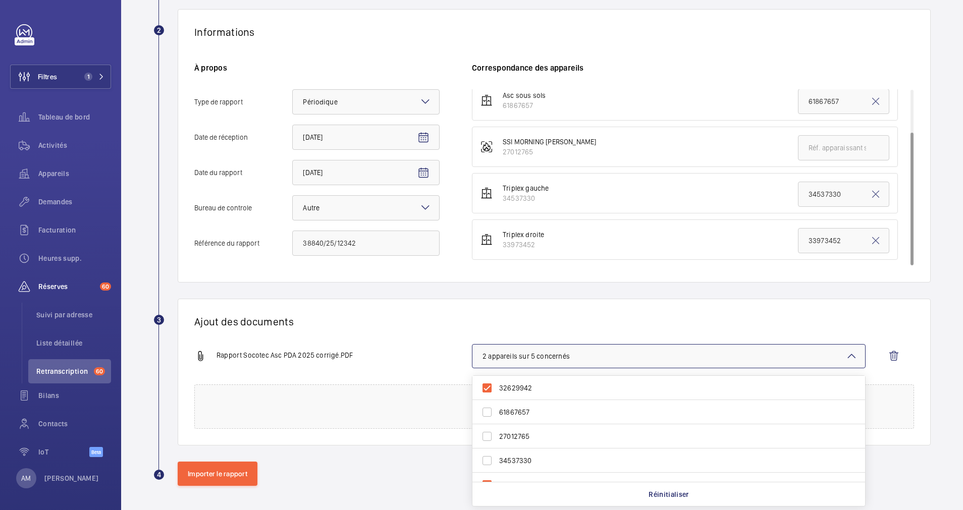
scroll to position [15, 0]
click at [542, 442] on span "34537330" at bounding box center [669, 446] width 341 height 10
click at [497, 442] on input "34537330" at bounding box center [487, 445] width 20 height 20
checkbox input "true"
drag, startPoint x: 488, startPoint y: 399, endPoint x: 439, endPoint y: 296, distance: 114.4
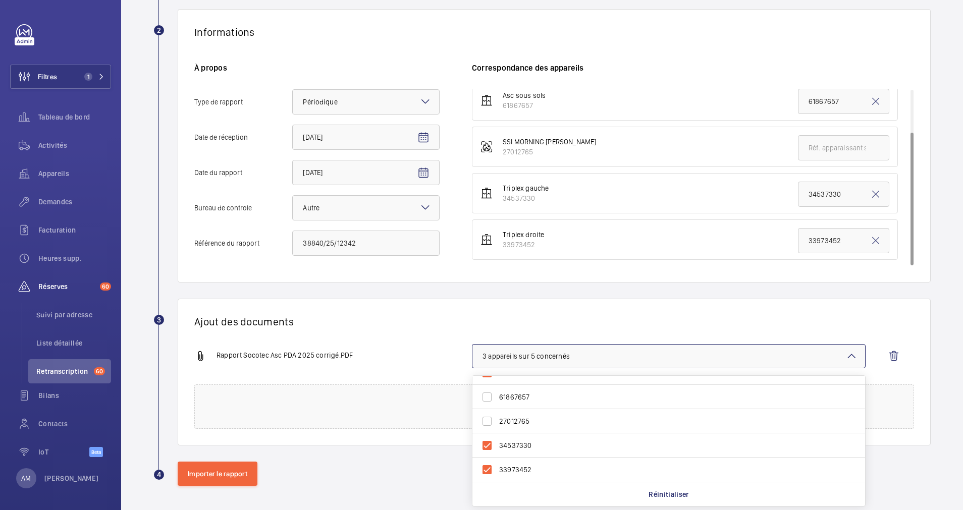
click at [439, 296] on wm-front-report-upload-form "2 Informations À propos Type de rapport Faites un choix × Périodique × Date de …" at bounding box center [541, 247] width 777 height 477
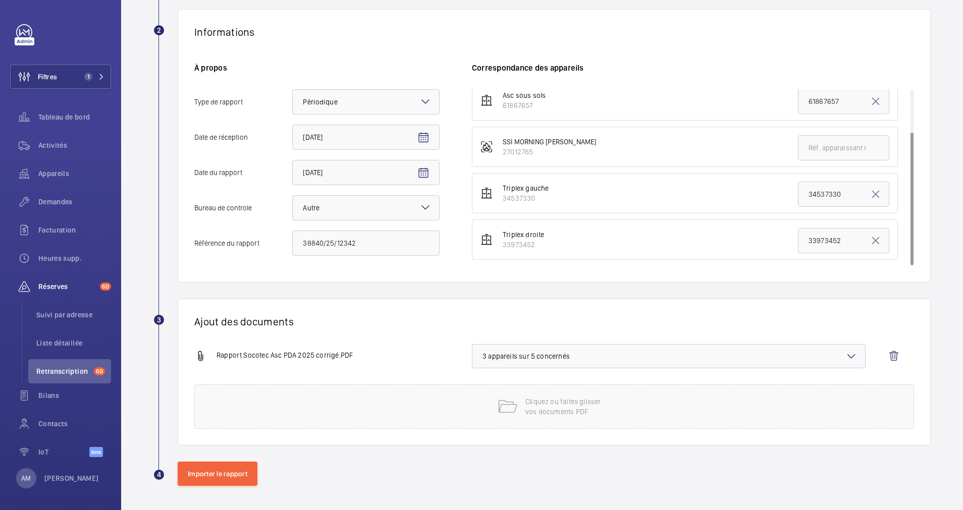
click at [516, 350] on button "3 appareils sur 5 concernés" at bounding box center [669, 356] width 394 height 24
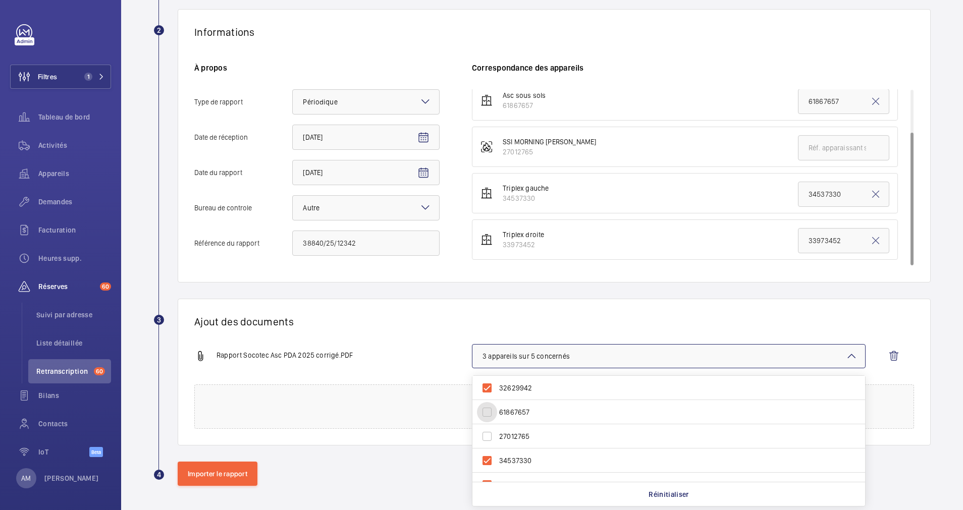
click at [489, 412] on input "61867657" at bounding box center [487, 412] width 20 height 20
checkbox input "true"
click at [448, 336] on div "Ajout des documents Rapport Socotec Asc PDA 2025 corrigé.PDF 4 appareils sur 5 …" at bounding box center [554, 372] width 753 height 147
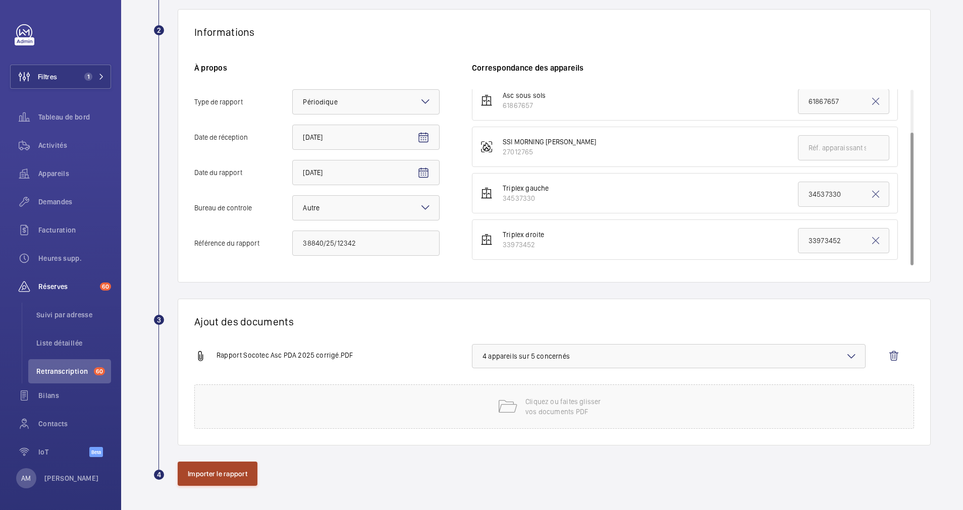
click at [232, 469] on button "Importer le rapport" at bounding box center [218, 474] width 80 height 24
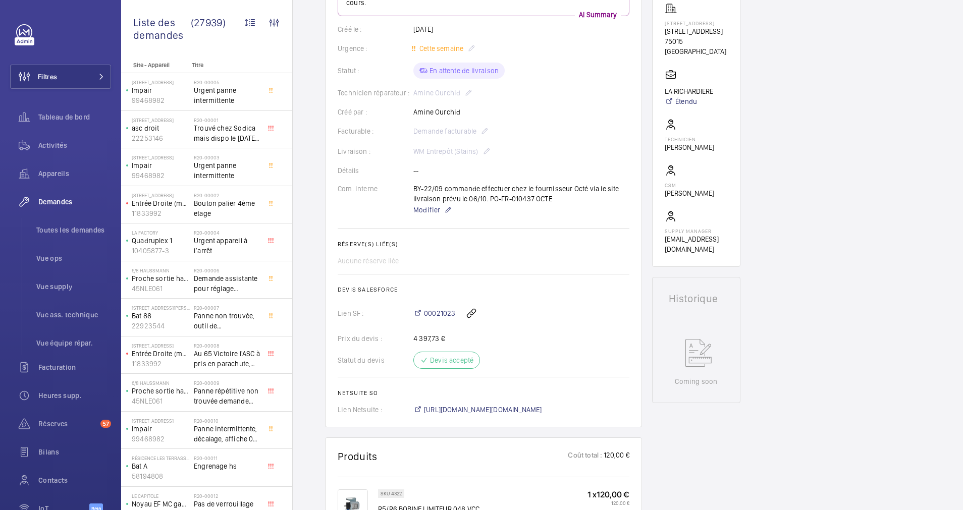
scroll to position [24, 0]
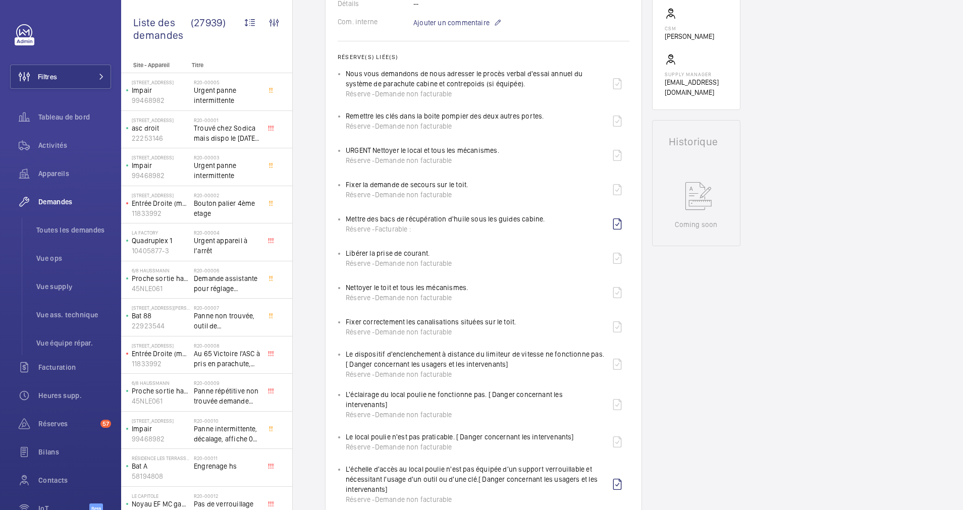
scroll to position [332, 0]
click at [98, 76] on mat-icon at bounding box center [101, 77] width 6 height 6
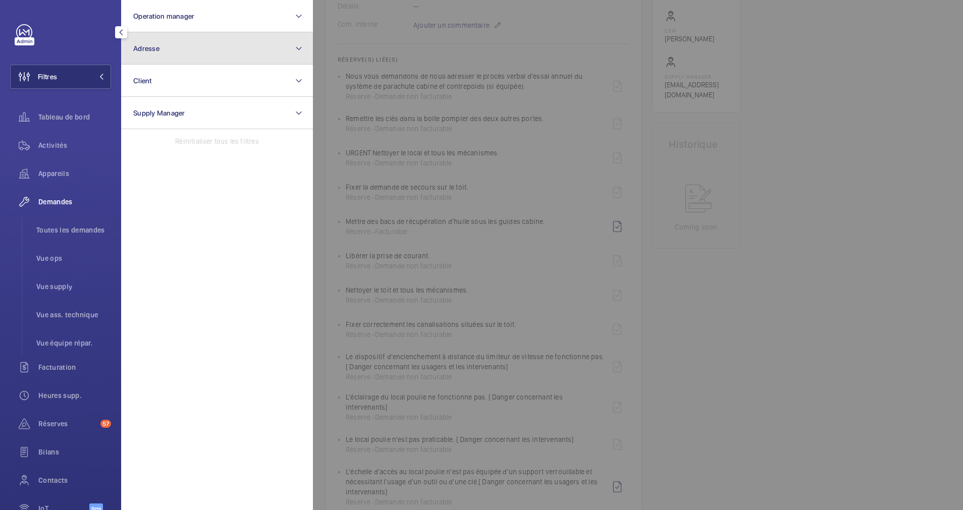
click at [189, 57] on button "Adresse" at bounding box center [217, 48] width 192 height 32
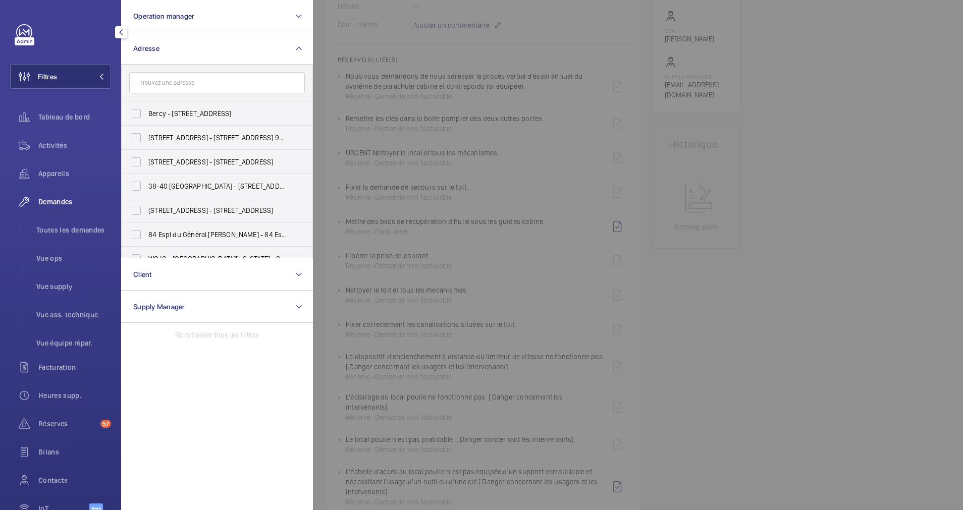
click at [187, 82] on input "text" at bounding box center [217, 82] width 176 height 21
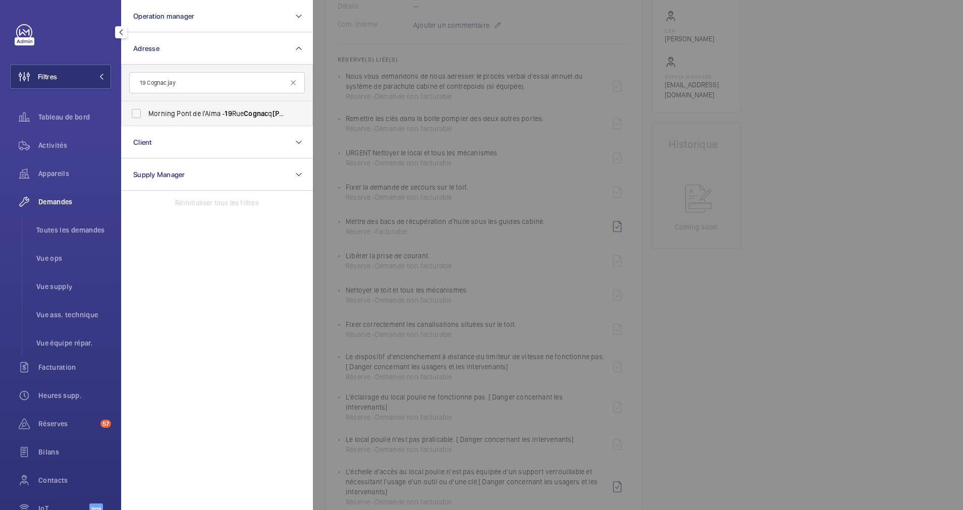
type input "19 Cognac jay"
click at [168, 105] on label "Morning Pont de l'Alma - 19 Rue Cognac q Jay , PARIS 75007" at bounding box center [210, 113] width 176 height 24
click at [146, 105] on input "Morning Pont de l'Alma - 19 Rue Cognac q Jay , PARIS 75007" at bounding box center [136, 113] width 20 height 20
checkbox input "true"
click at [57, 146] on span "Activités" at bounding box center [74, 145] width 73 height 10
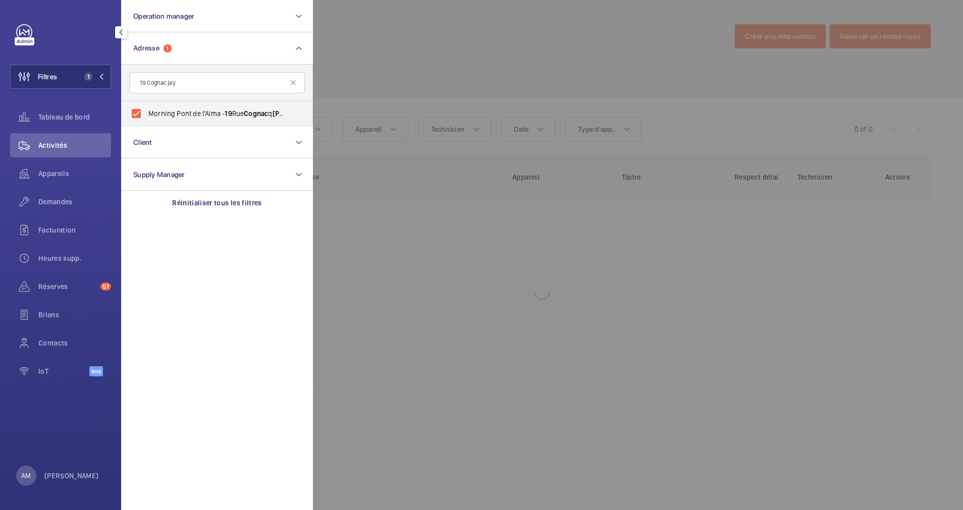
click at [439, 62] on div at bounding box center [794, 255] width 963 height 510
